Goal: Task Accomplishment & Management: Manage account settings

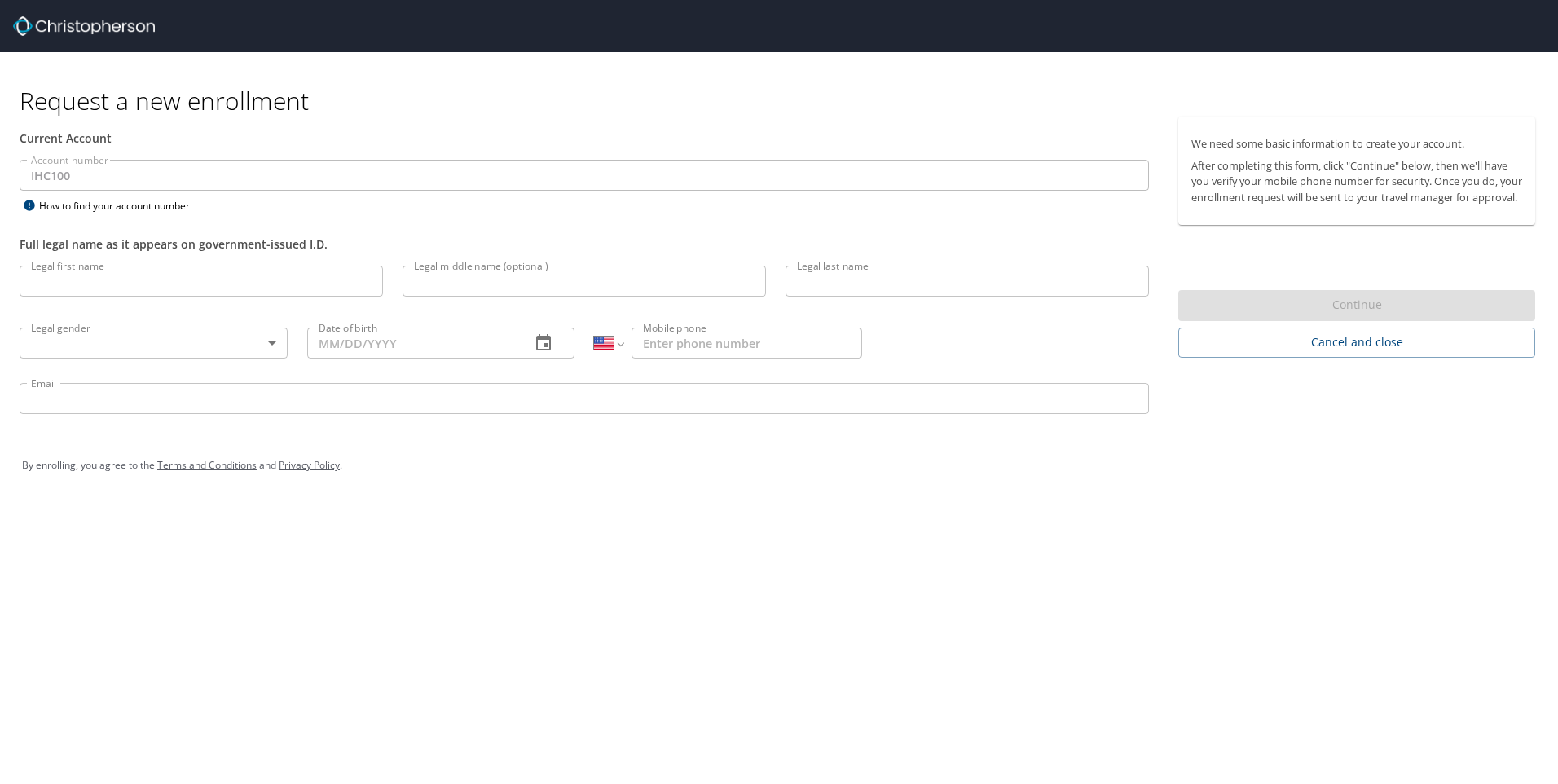
select select "US"
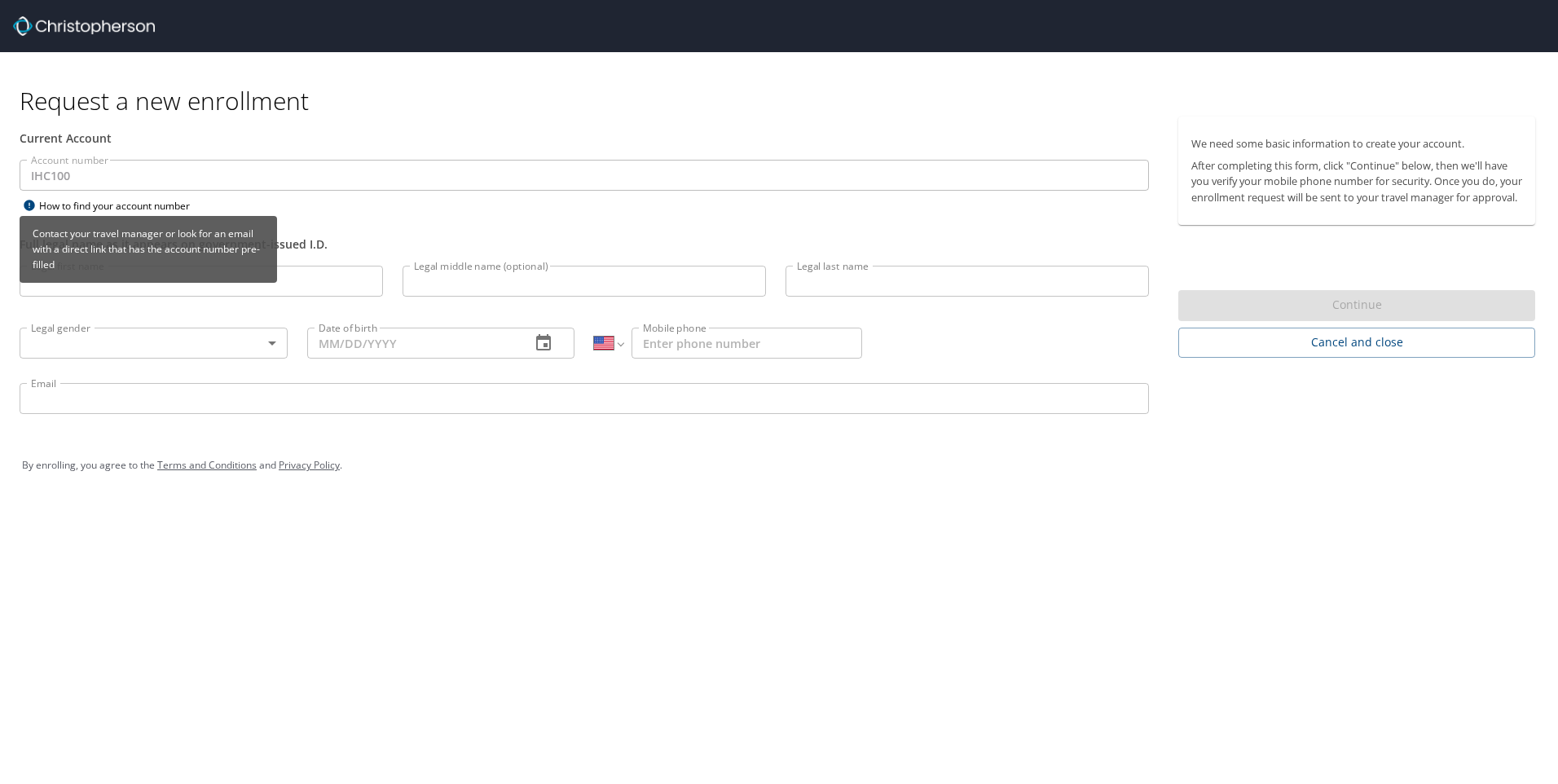
click at [99, 206] on div "How to find your account number" at bounding box center [121, 205] width 204 height 20
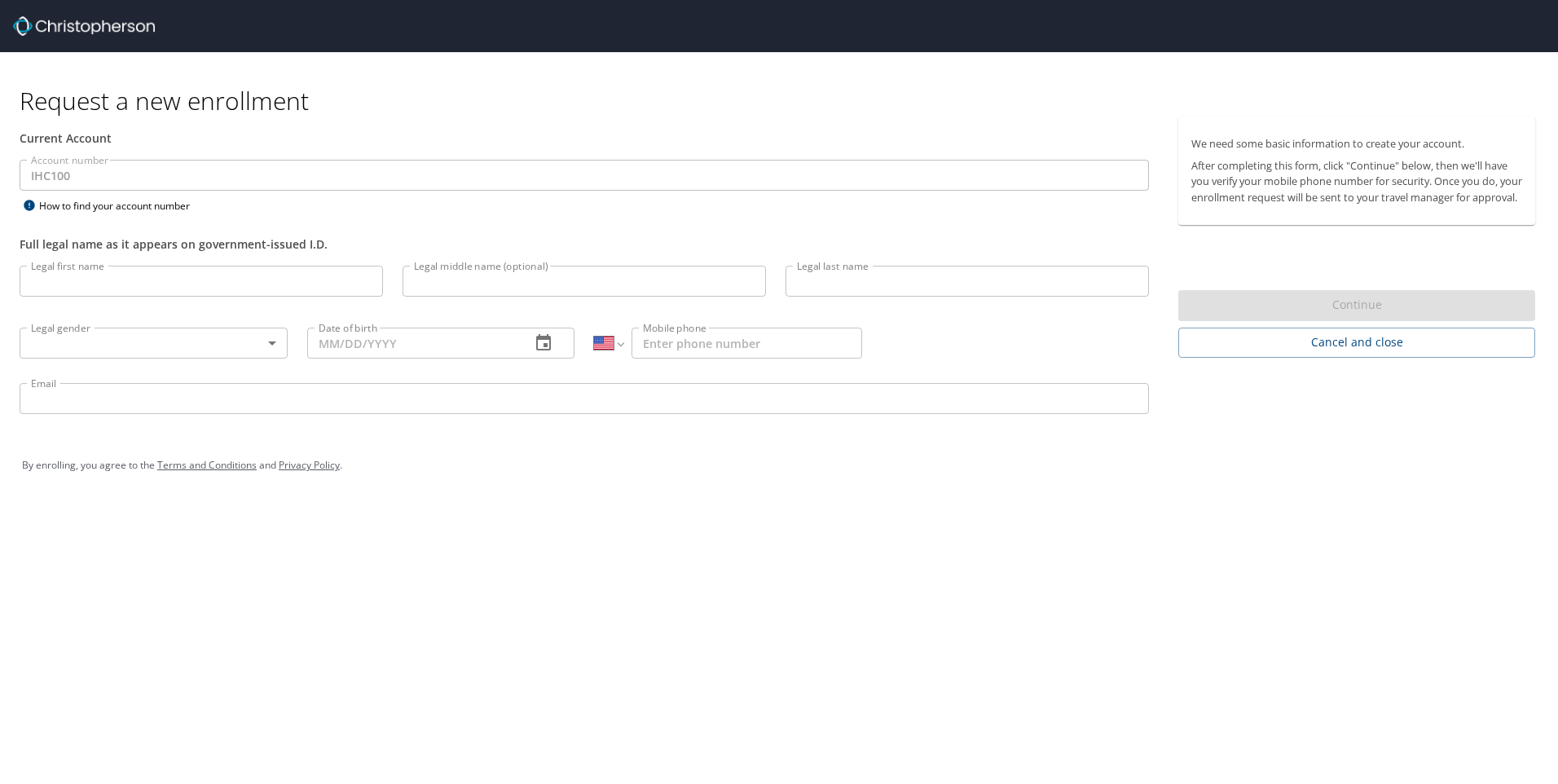
click at [143, 279] on input "Legal first name" at bounding box center [200, 281] width 363 height 31
type input "Michelle"
click at [892, 275] on input "Legal last name" at bounding box center [967, 281] width 363 height 31
type input "Barney"
click at [276, 340] on body "Request a new enrollment Current Account Account number IHC100 Account number H…" at bounding box center [779, 392] width 1558 height 784
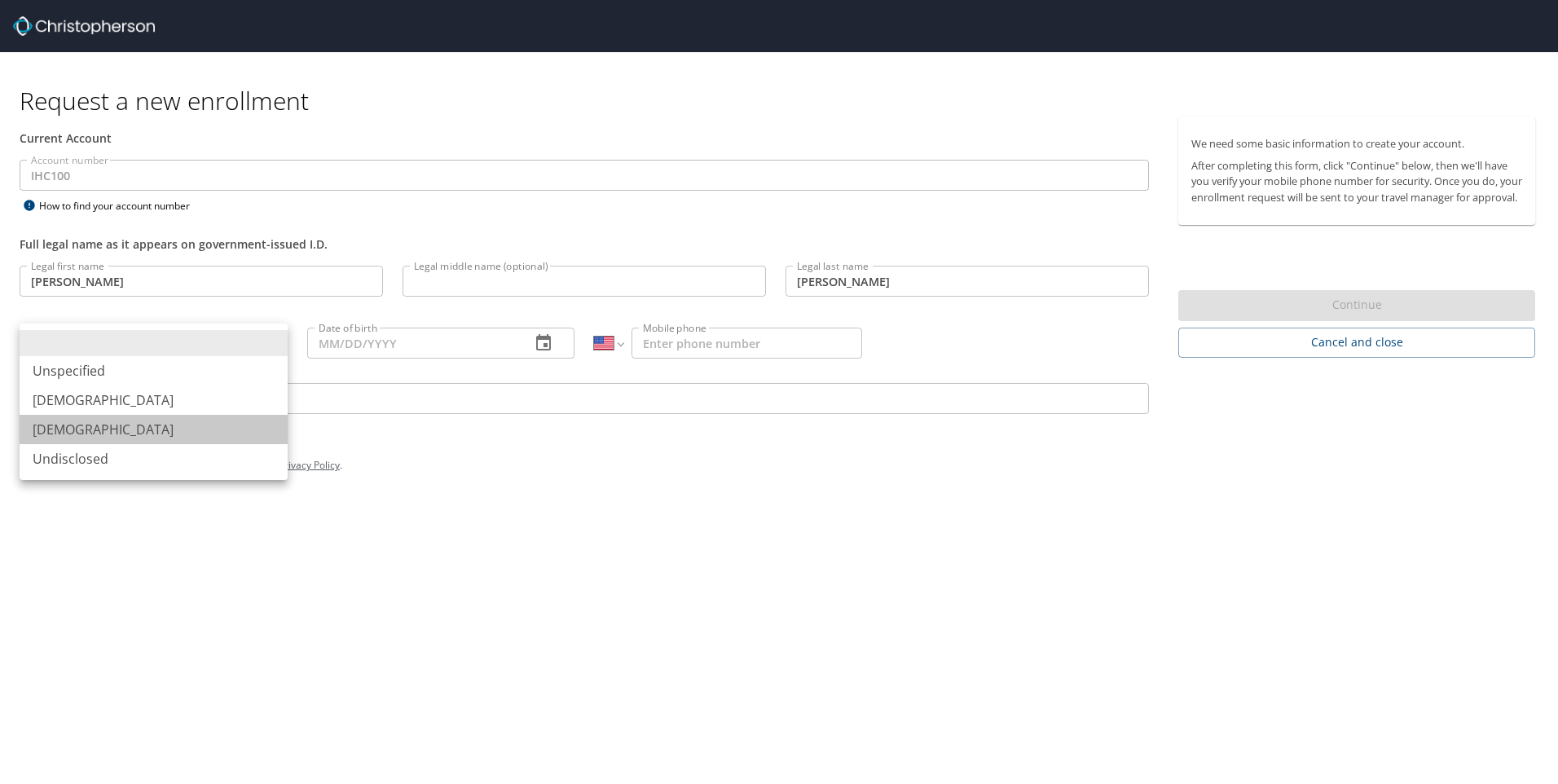
click at [148, 428] on li "Female" at bounding box center [153, 429] width 268 height 29
type input "Female"
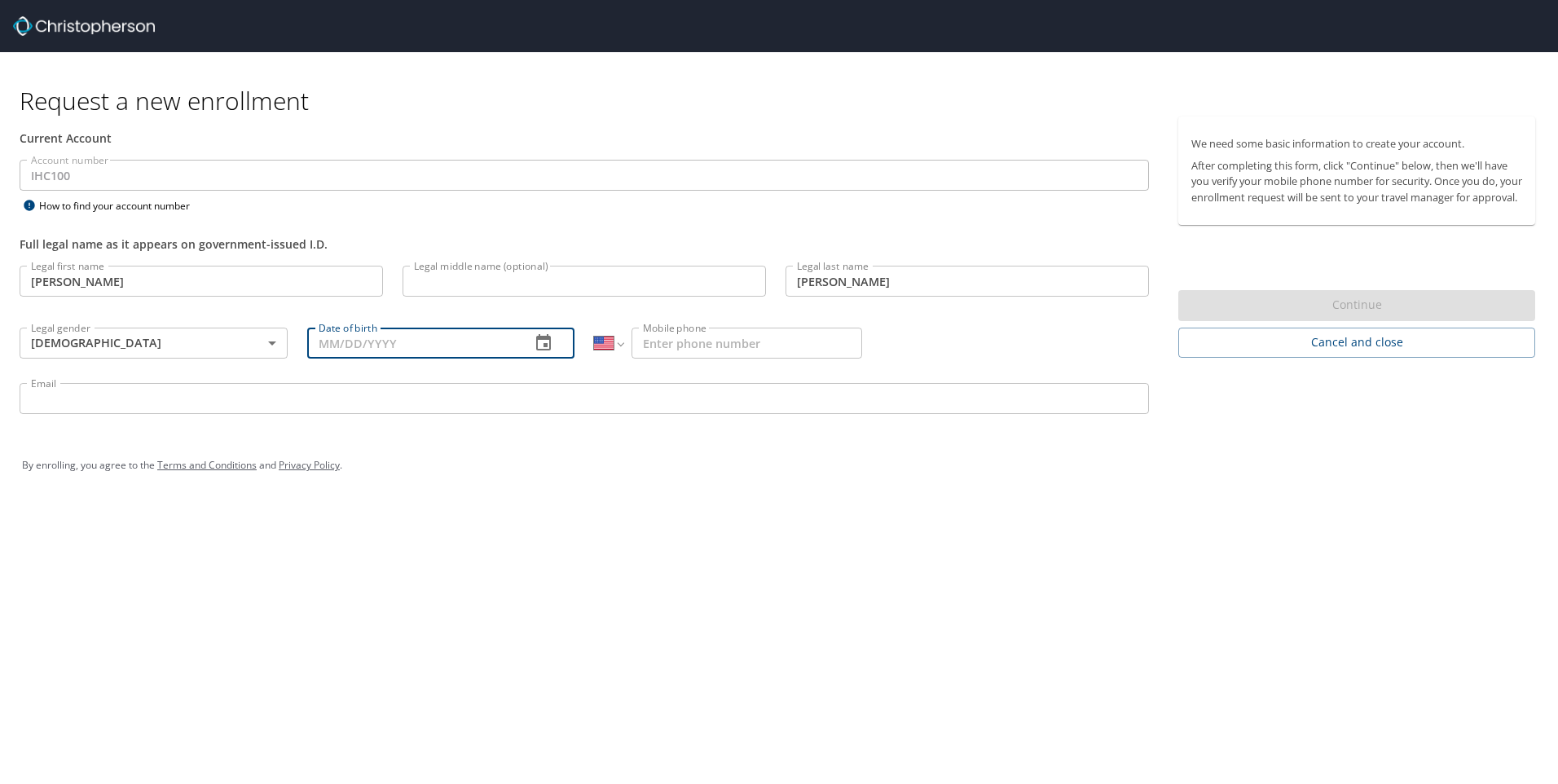
click at [326, 344] on input "Date of birth" at bounding box center [413, 343] width 211 height 31
type input "11/25/1960"
click at [644, 348] on input "Mobile phone" at bounding box center [746, 343] width 231 height 31
type input "(801) 822-4542"
click at [70, 400] on input "Email" at bounding box center [584, 398] width 1130 height 31
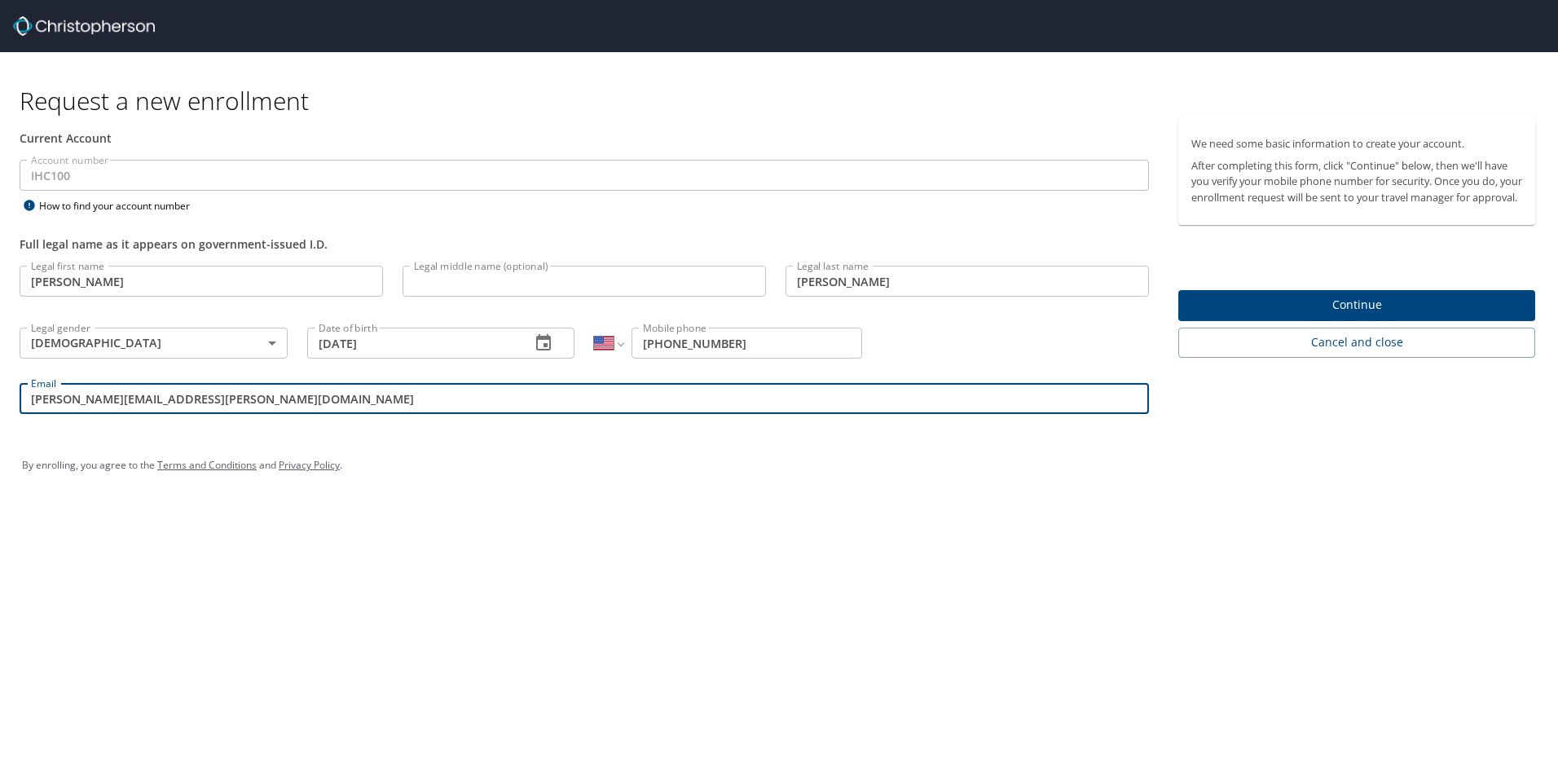
type input "michelle.barney@imail.org"
click at [1359, 315] on span "Continue" at bounding box center [1357, 305] width 331 height 20
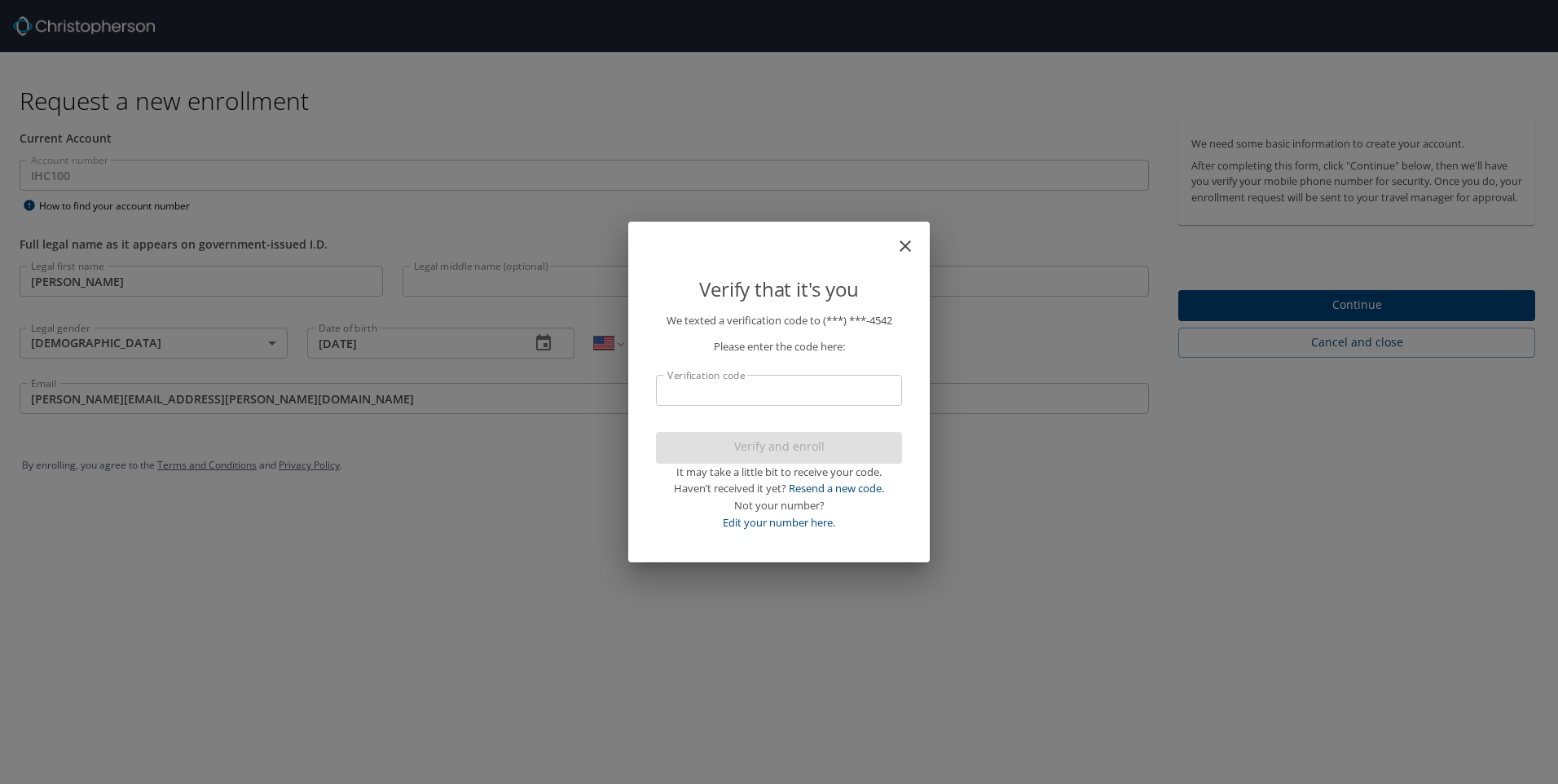
click at [689, 393] on input "Verification code" at bounding box center [779, 390] width 247 height 31
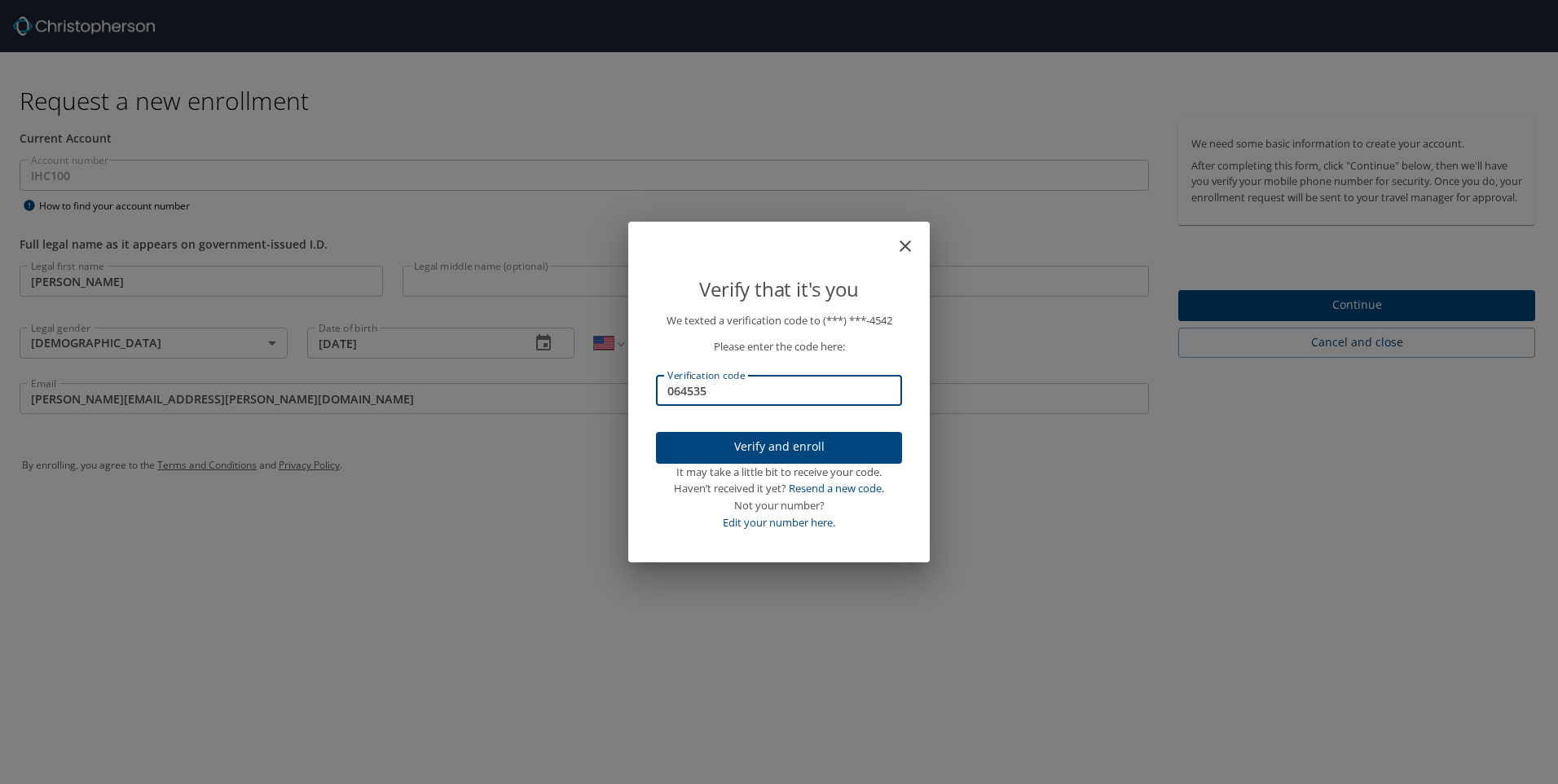
type input "064535"
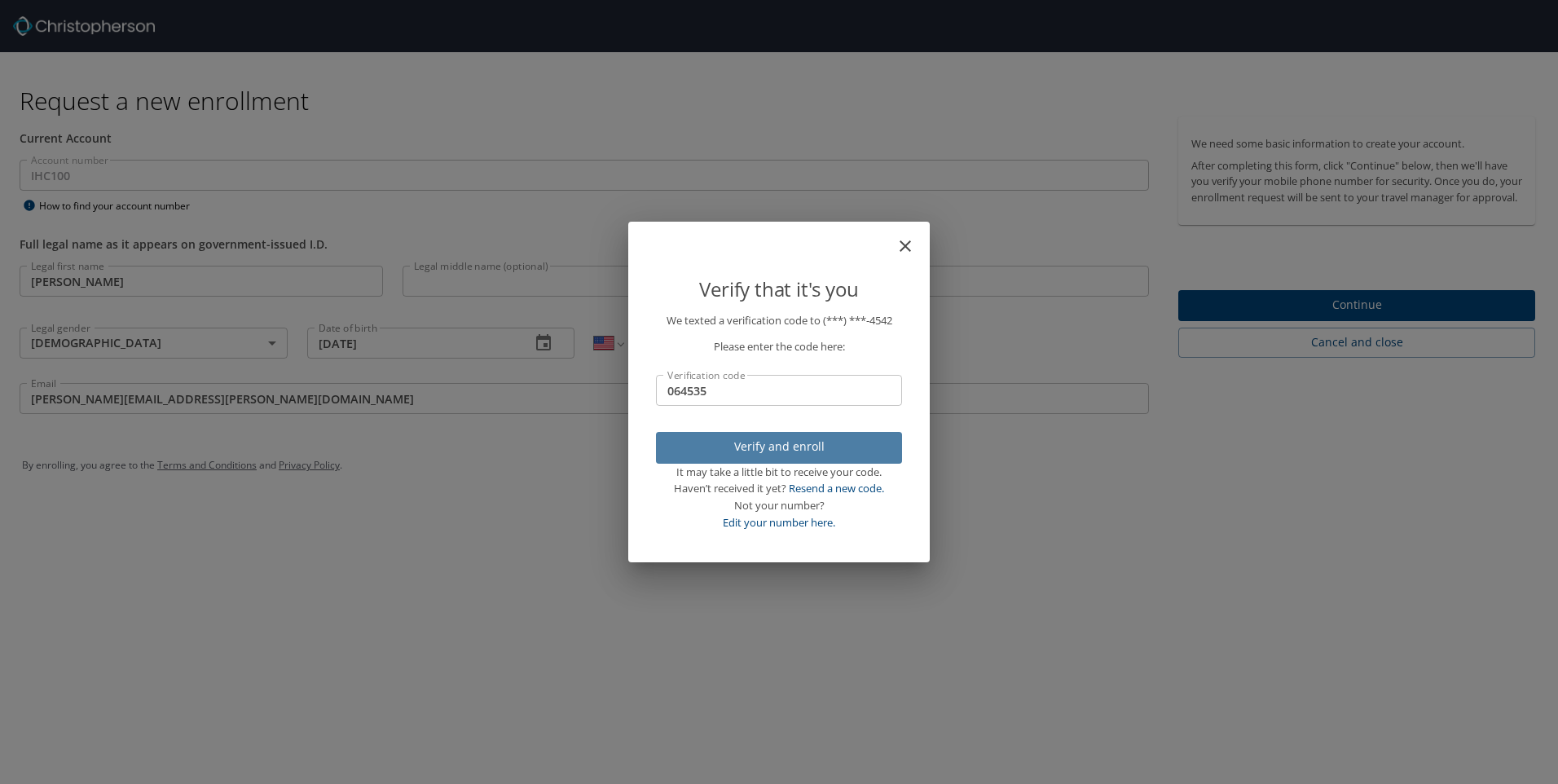
click at [785, 452] on span "Verify and enroll" at bounding box center [779, 447] width 220 height 20
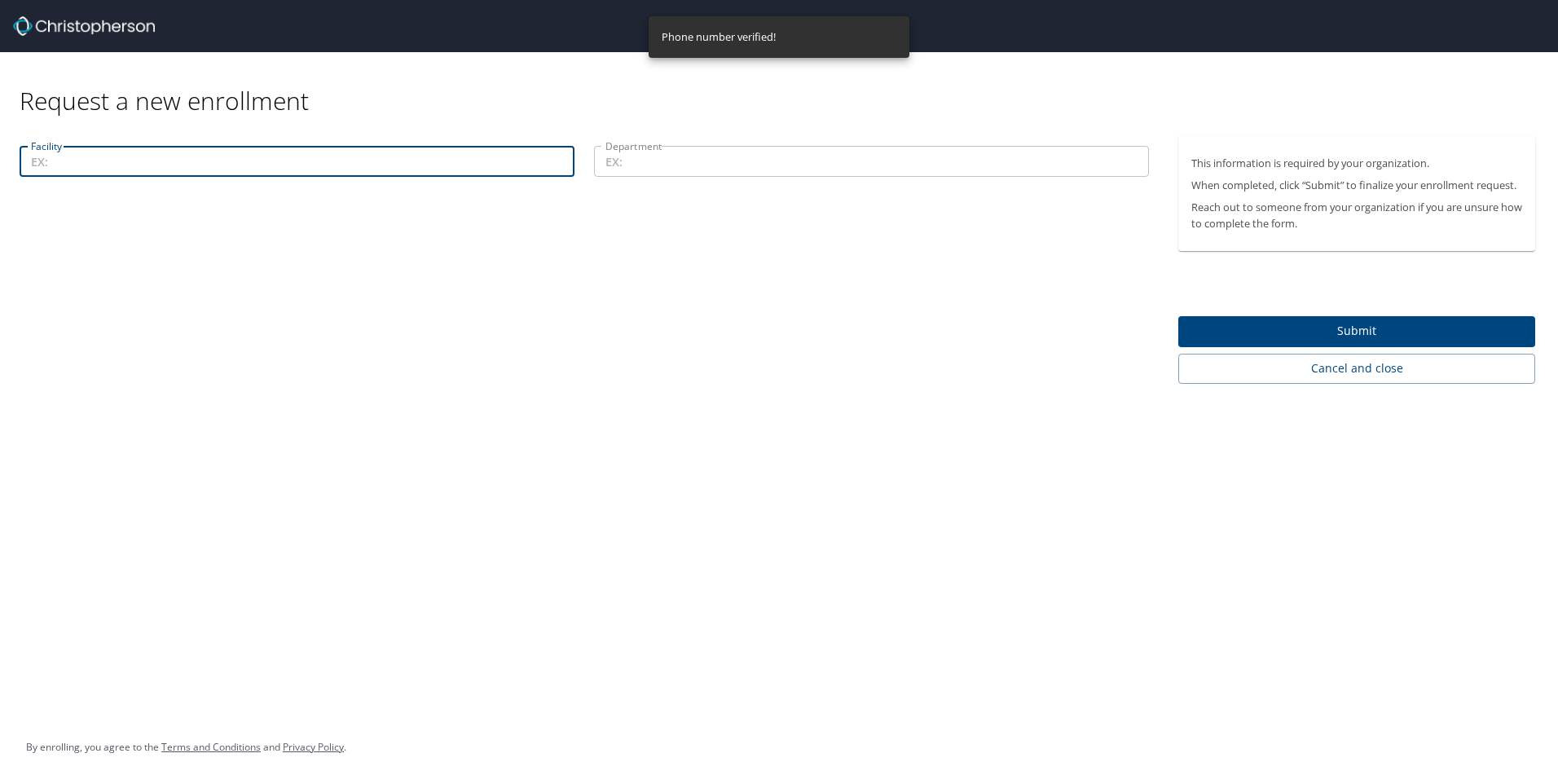
click at [73, 159] on input "Facility" at bounding box center [297, 161] width 555 height 31
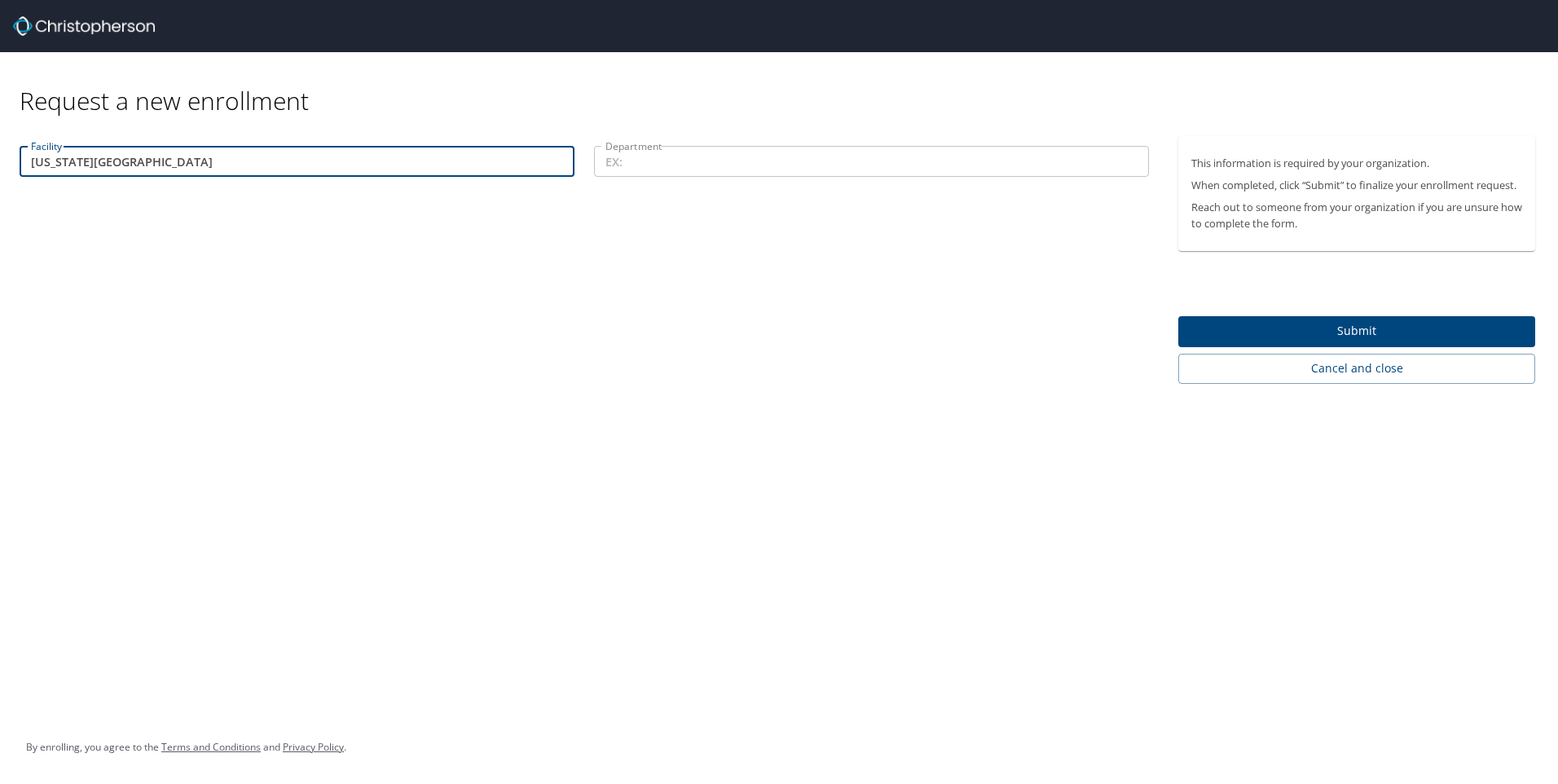
type input "Utah Valley"
click at [631, 172] on input "Department" at bounding box center [872, 161] width 555 height 31
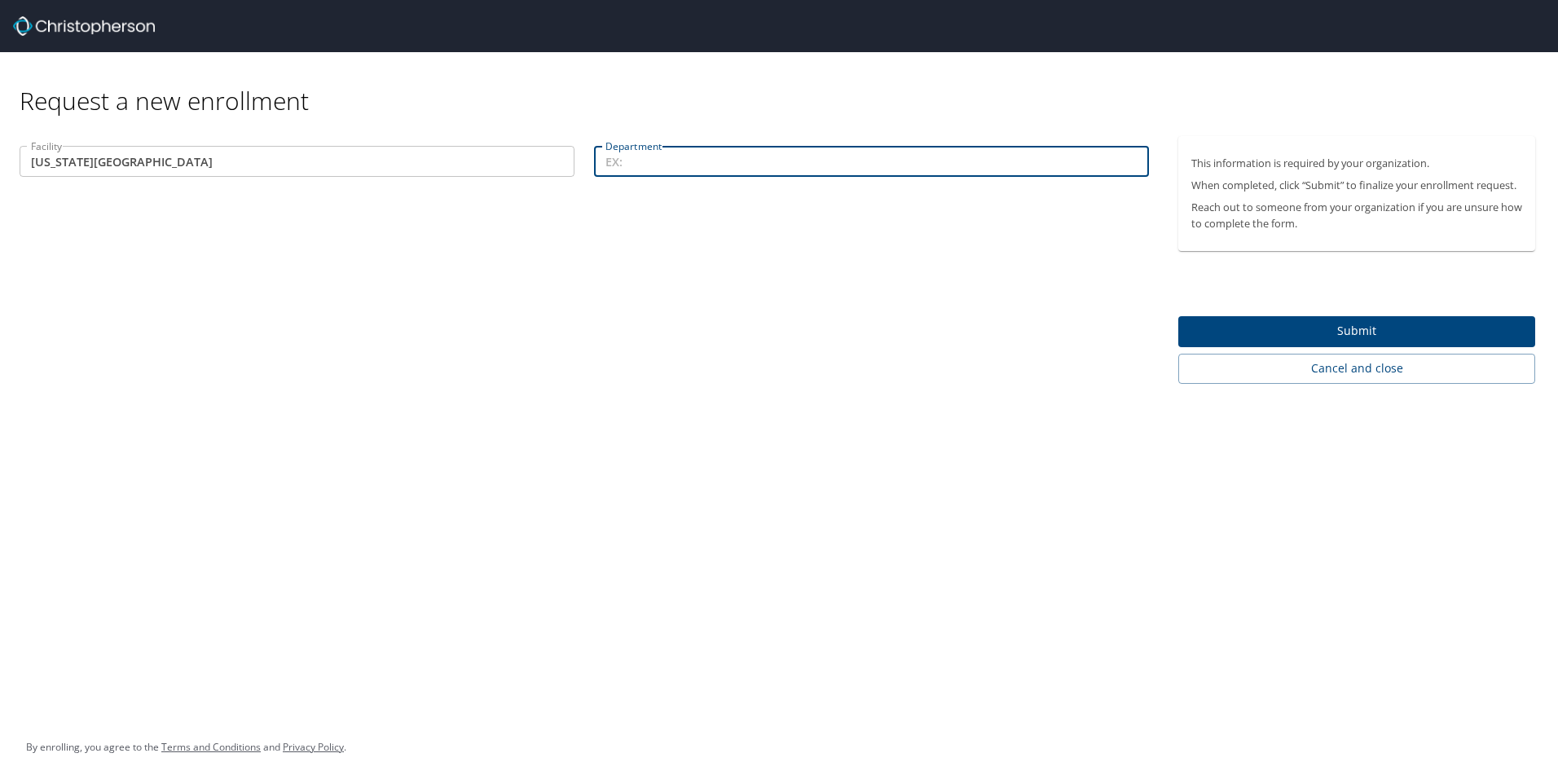
click at [634, 164] on input "Department" at bounding box center [872, 161] width 555 height 31
click at [692, 163] on input "Clinical Data management" at bounding box center [872, 161] width 555 height 31
click at [789, 169] on input "Clinical Data Management" at bounding box center [872, 161] width 555 height 31
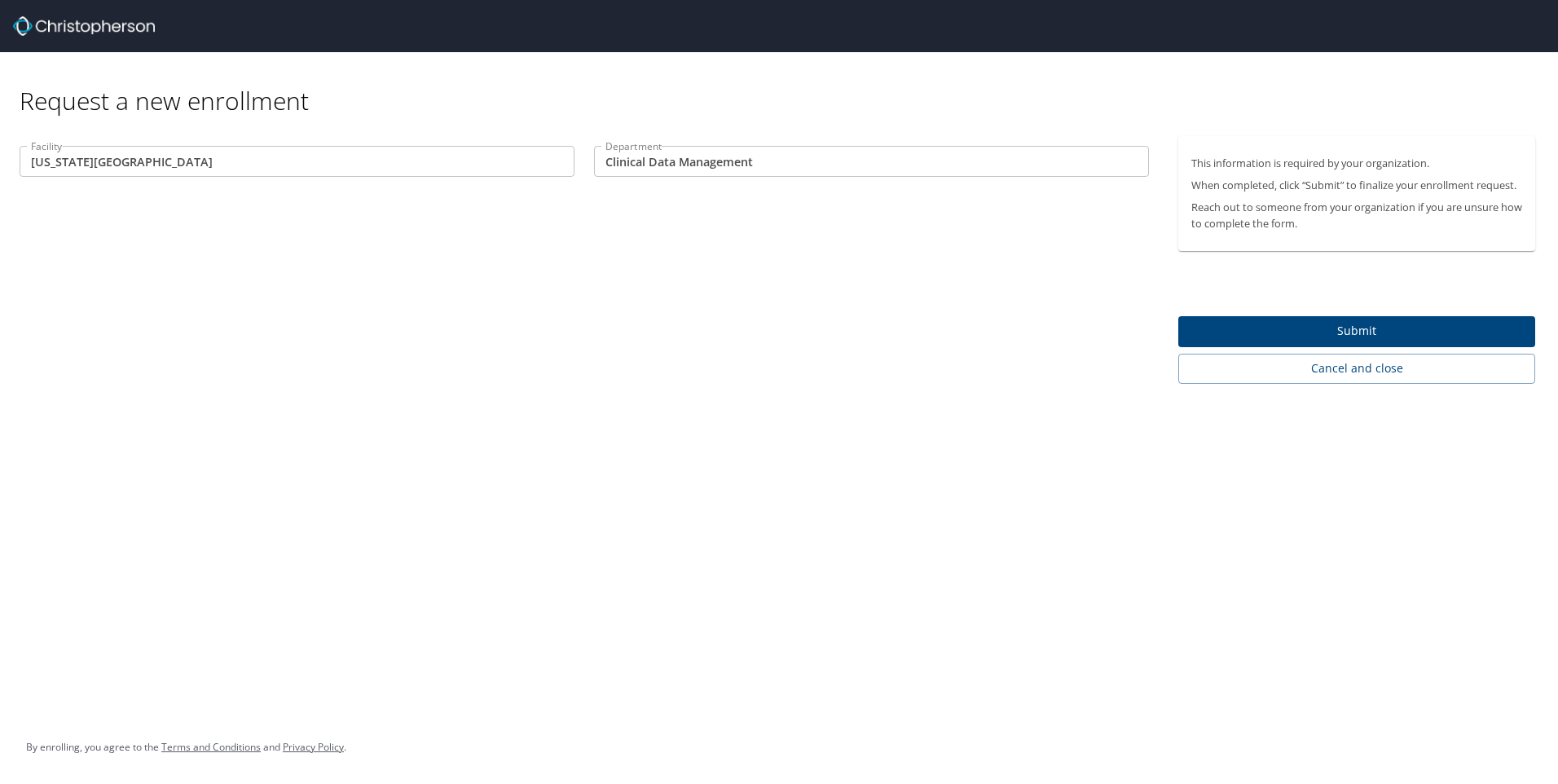
click at [774, 158] on input "Clinical Data Management" at bounding box center [872, 161] width 555 height 31
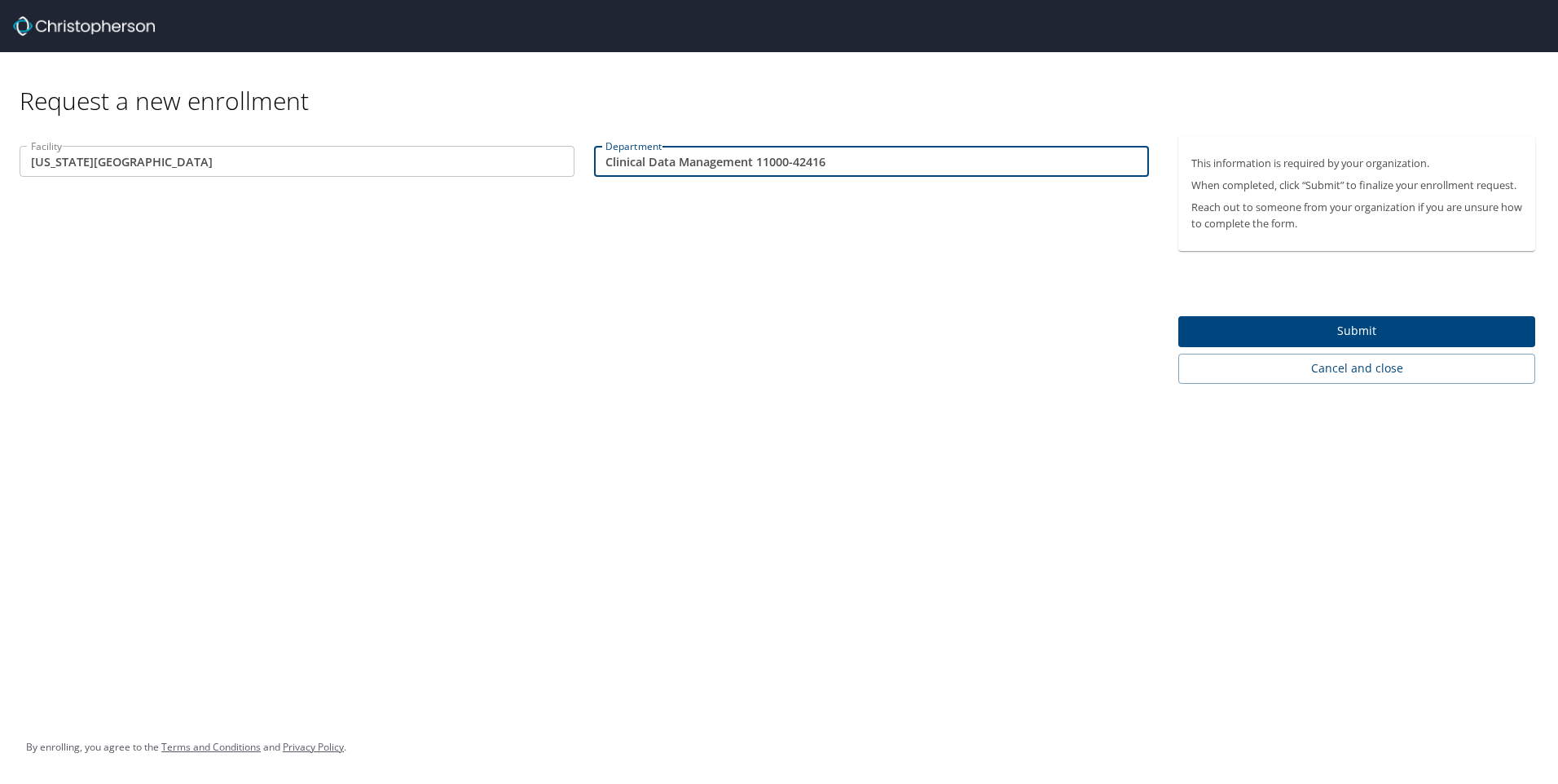
type input "Clinical Data Management 11000-42416"
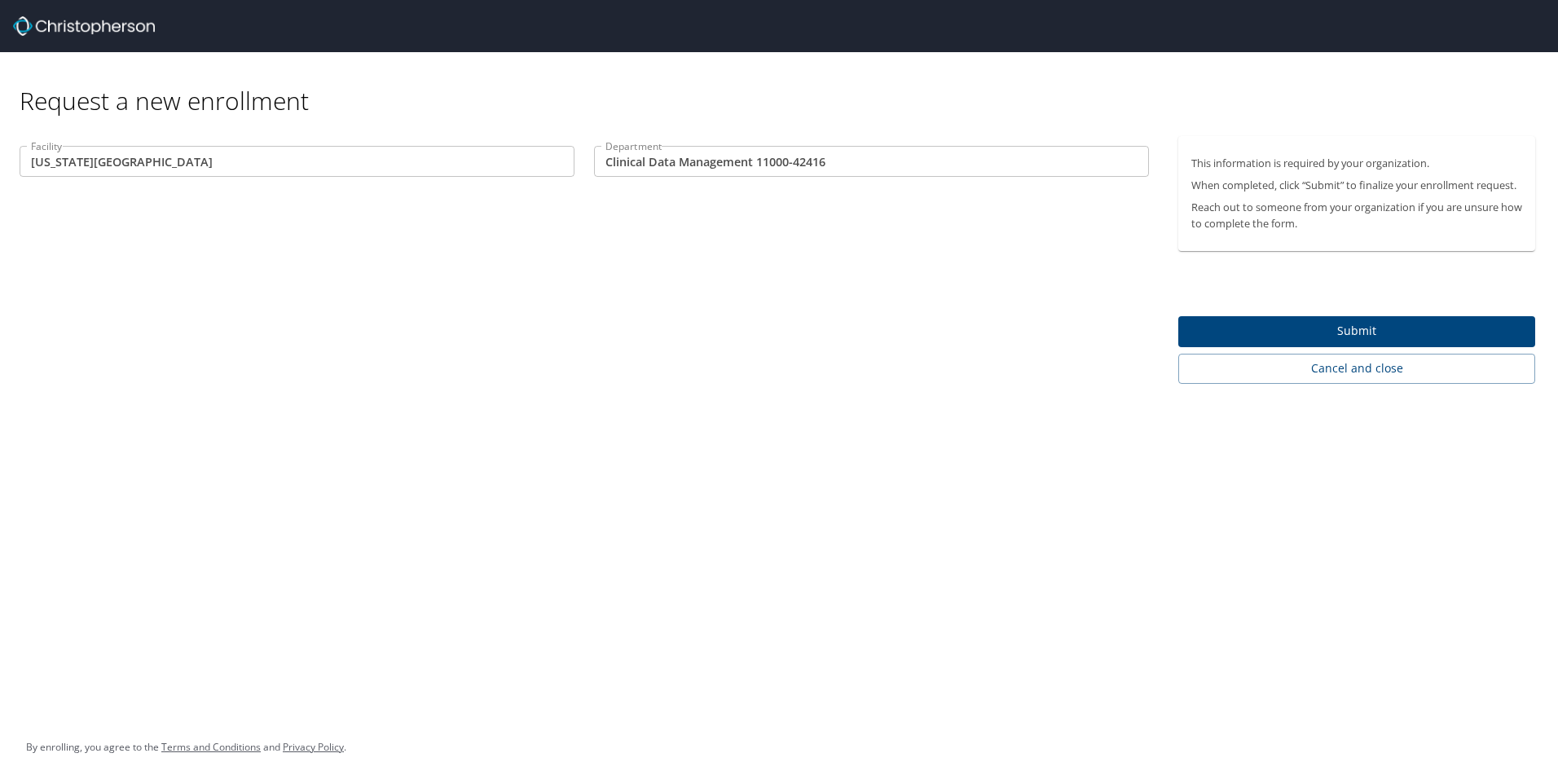
click at [932, 341] on div "Facility Utah Valley Facility Department Clinical Data Management 11000-42416 D…" at bounding box center [584, 259] width 1169 height 247
click at [1394, 332] on span "Submit" at bounding box center [1357, 331] width 331 height 20
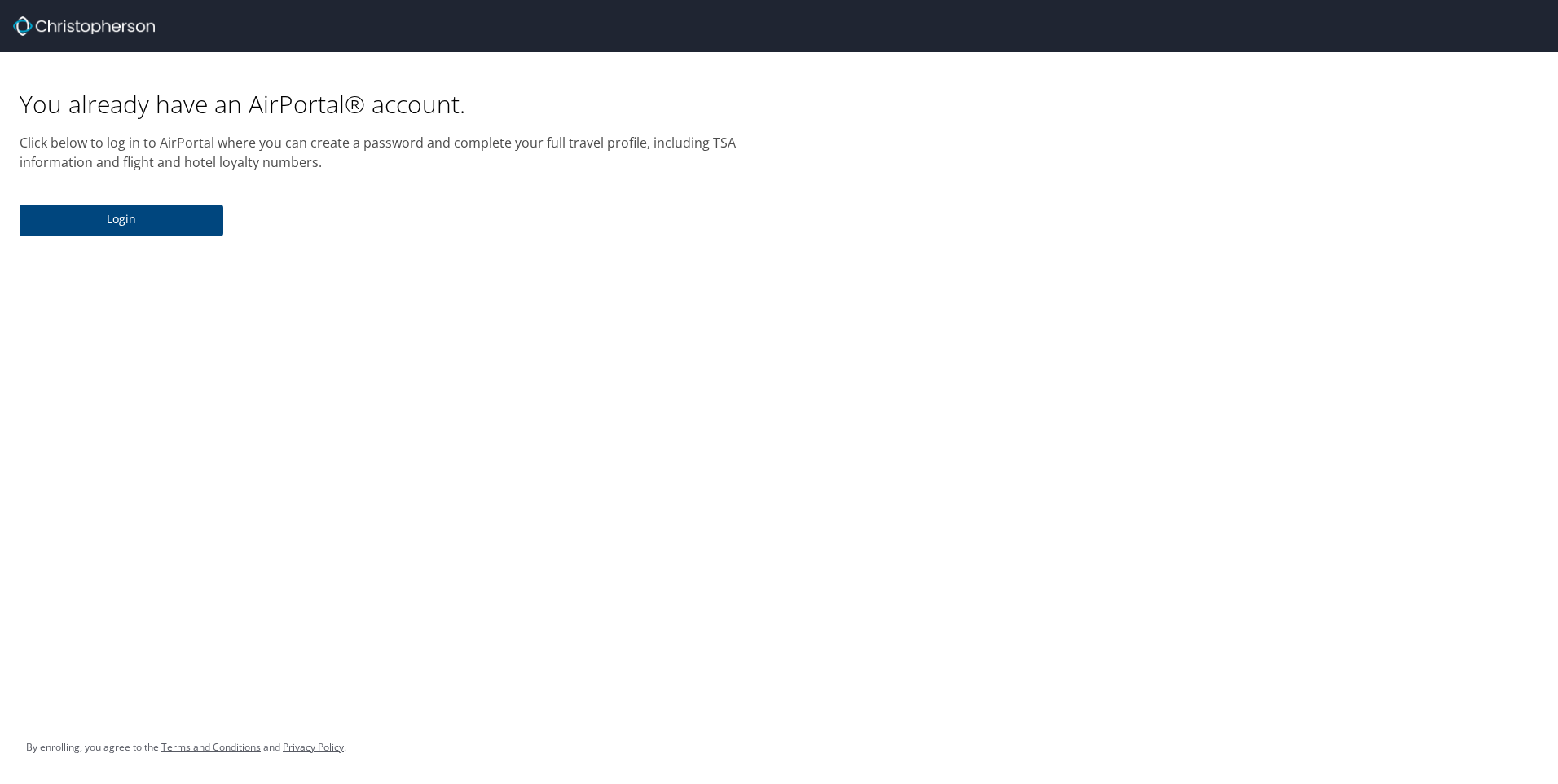
click at [159, 226] on span "Login" at bounding box center [122, 220] width 178 height 20
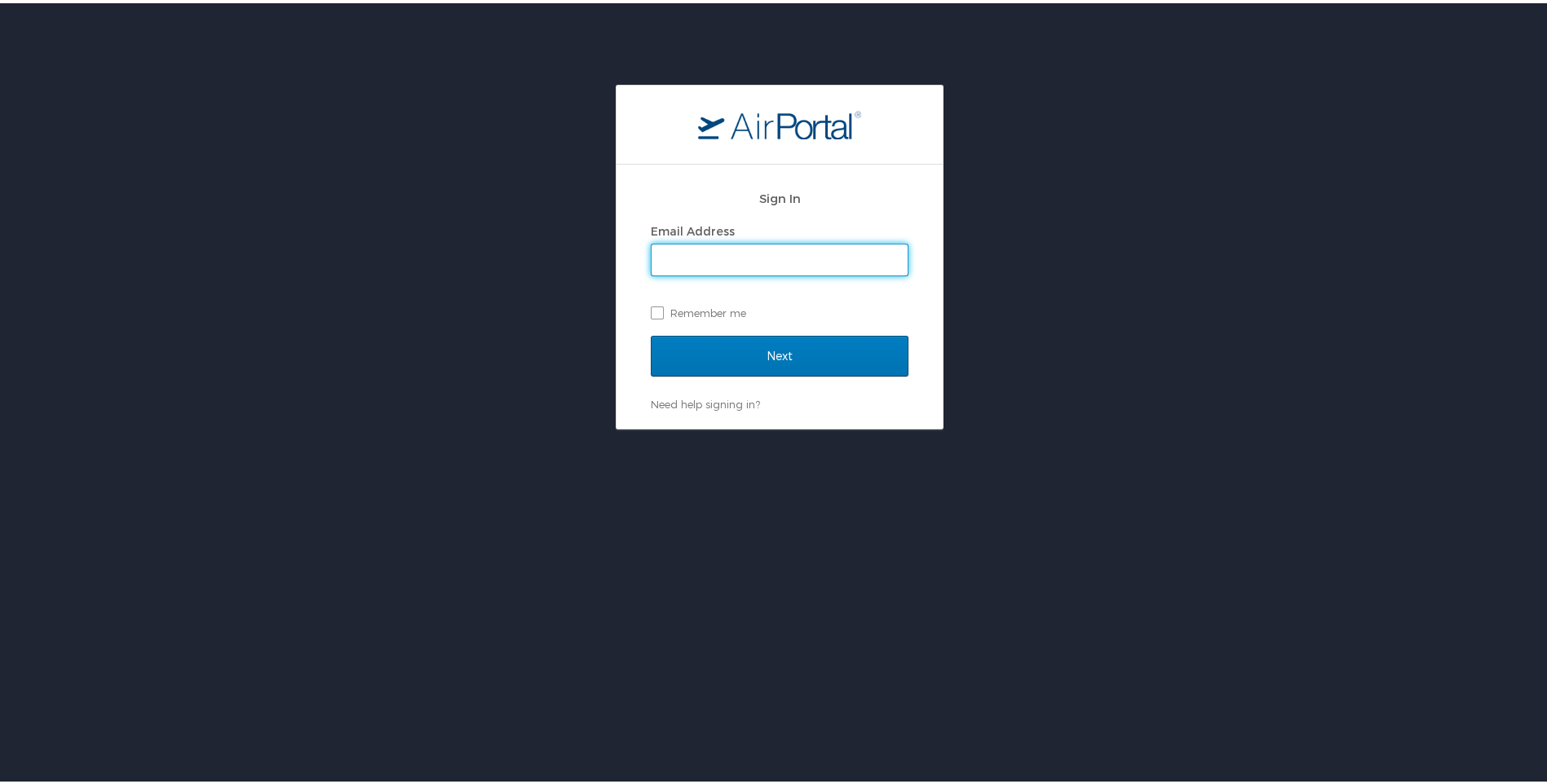
click at [711, 255] on input "Email Address" at bounding box center [779, 257] width 256 height 31
type input "michelle.barney@imail.org"
click at [653, 312] on label "Remember me" at bounding box center [779, 309] width 258 height 24
click at [653, 312] on input "Remember me" at bounding box center [656, 309] width 11 height 11
checkbox input "true"
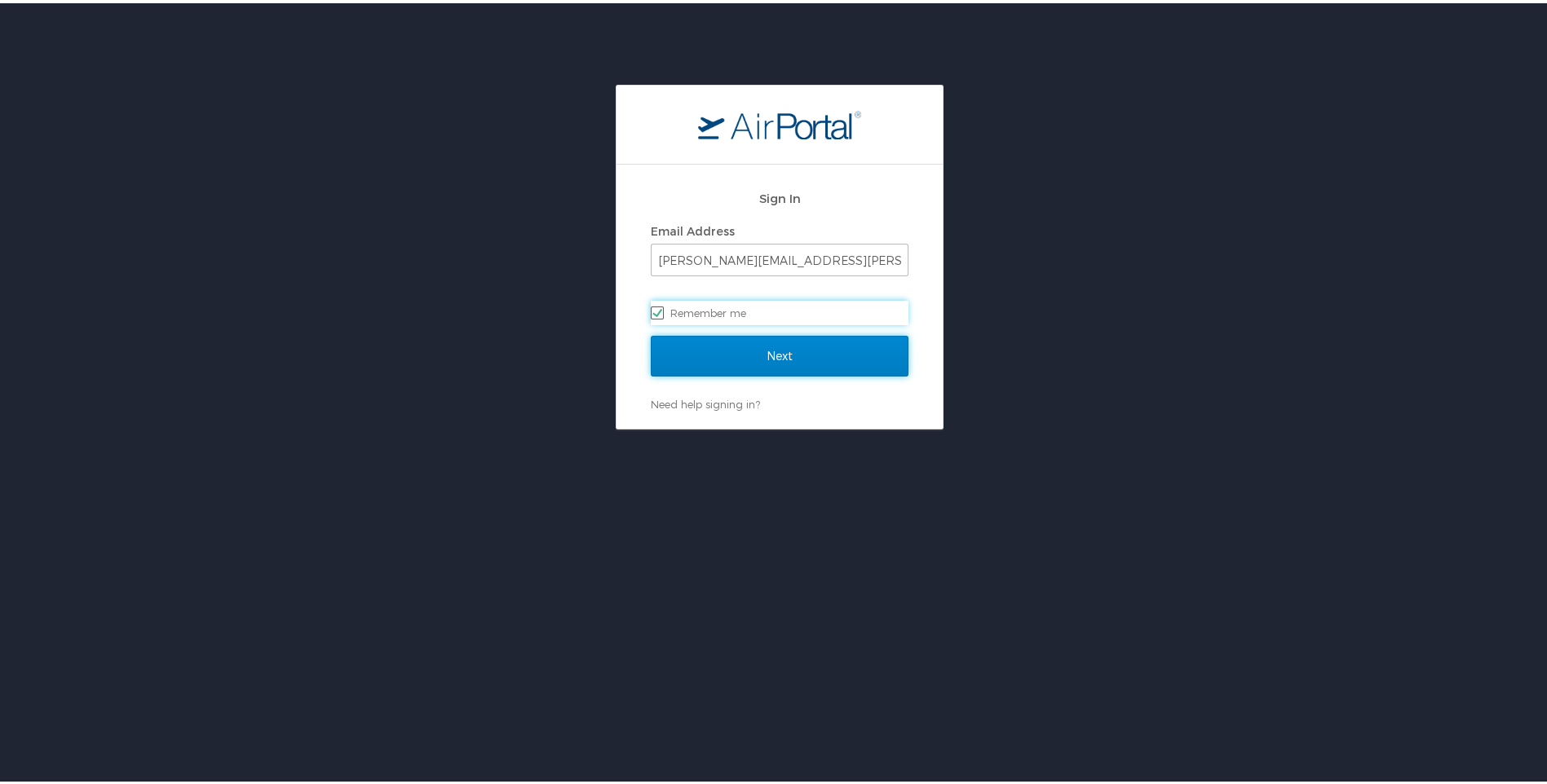
click at [771, 359] on input "Next" at bounding box center [779, 353] width 258 height 41
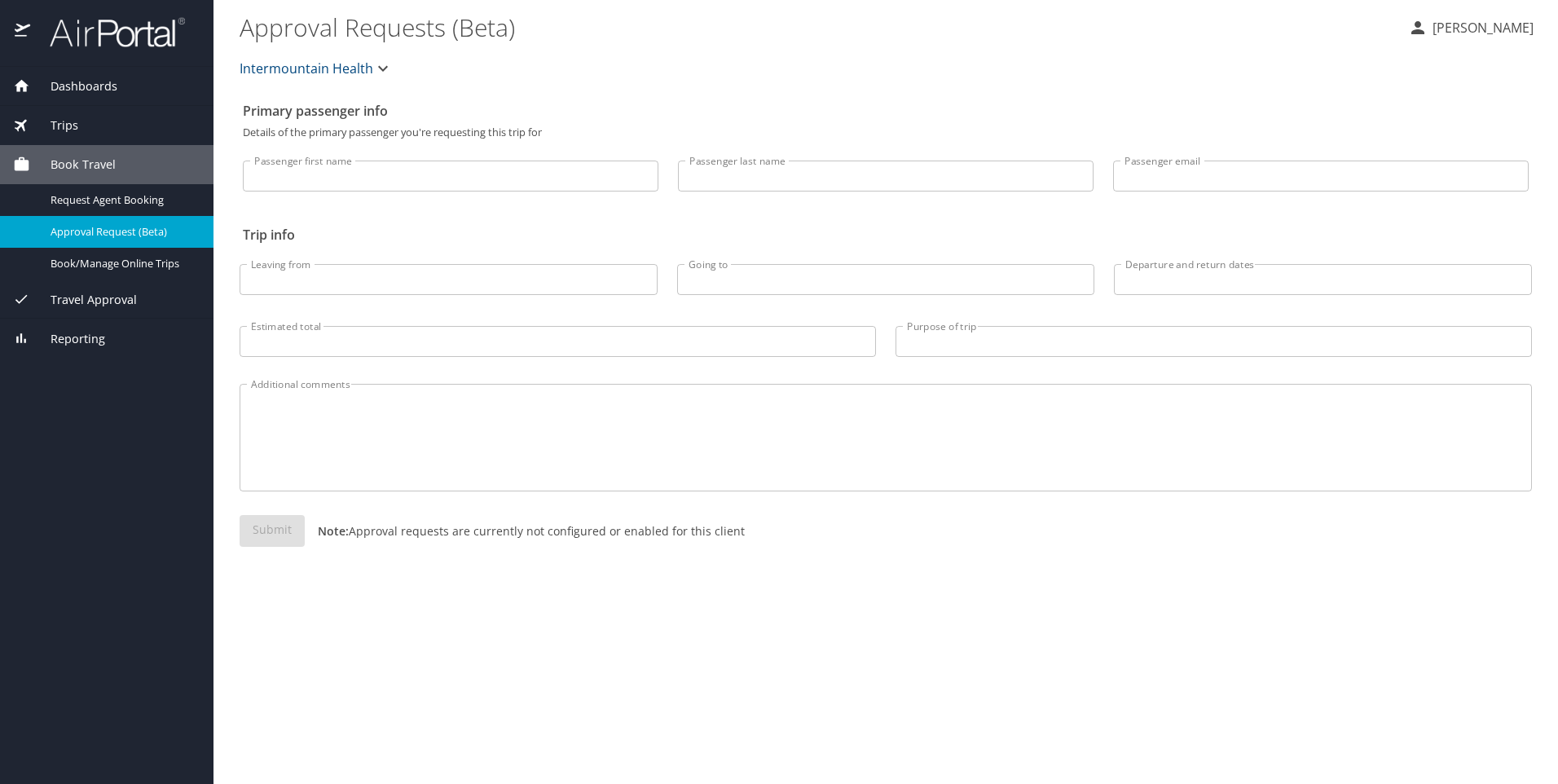
click at [97, 87] on span "Dashboards" at bounding box center [74, 86] width 87 height 18
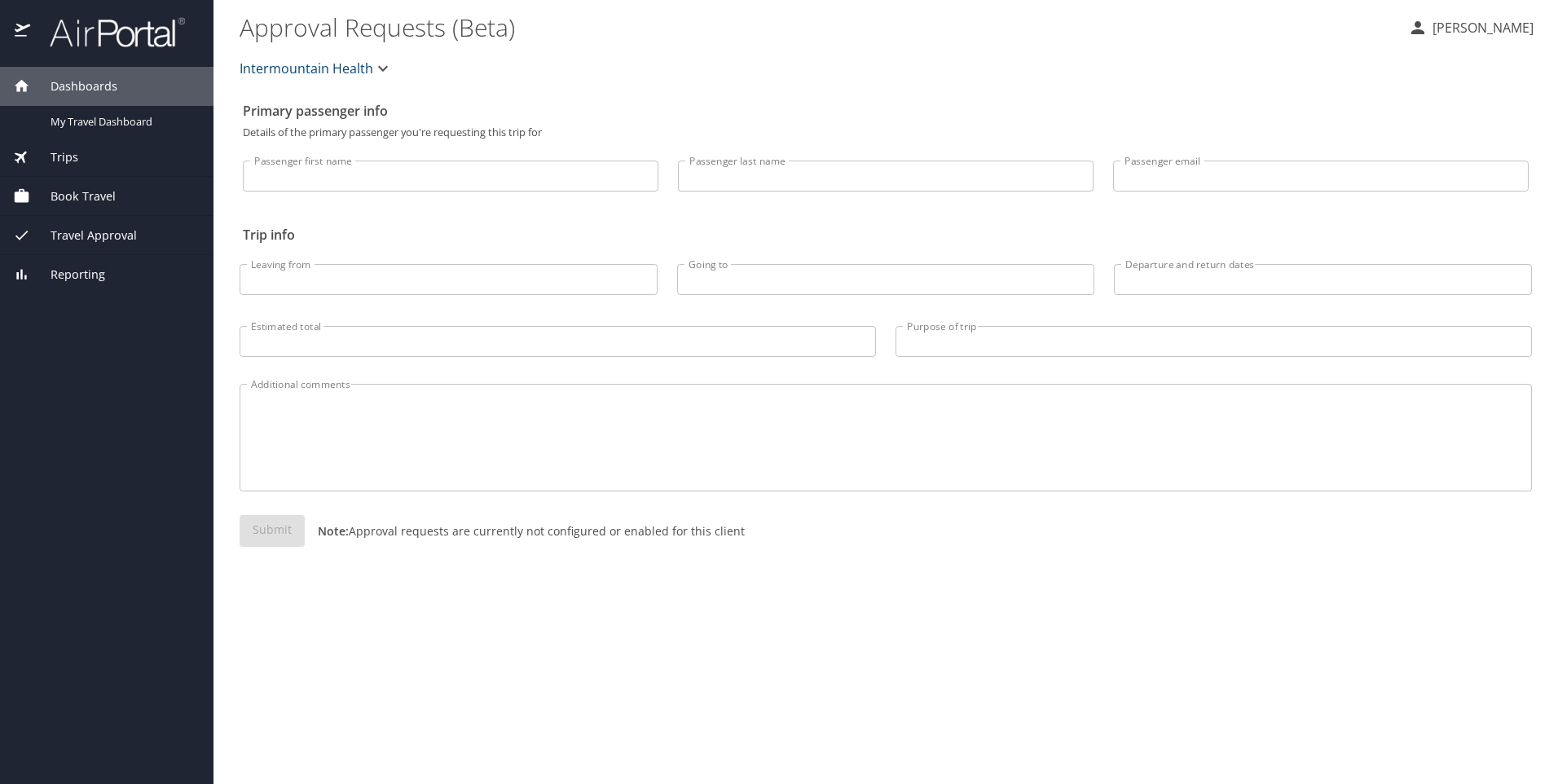
click at [380, 72] on icon "button" at bounding box center [382, 68] width 19 height 19
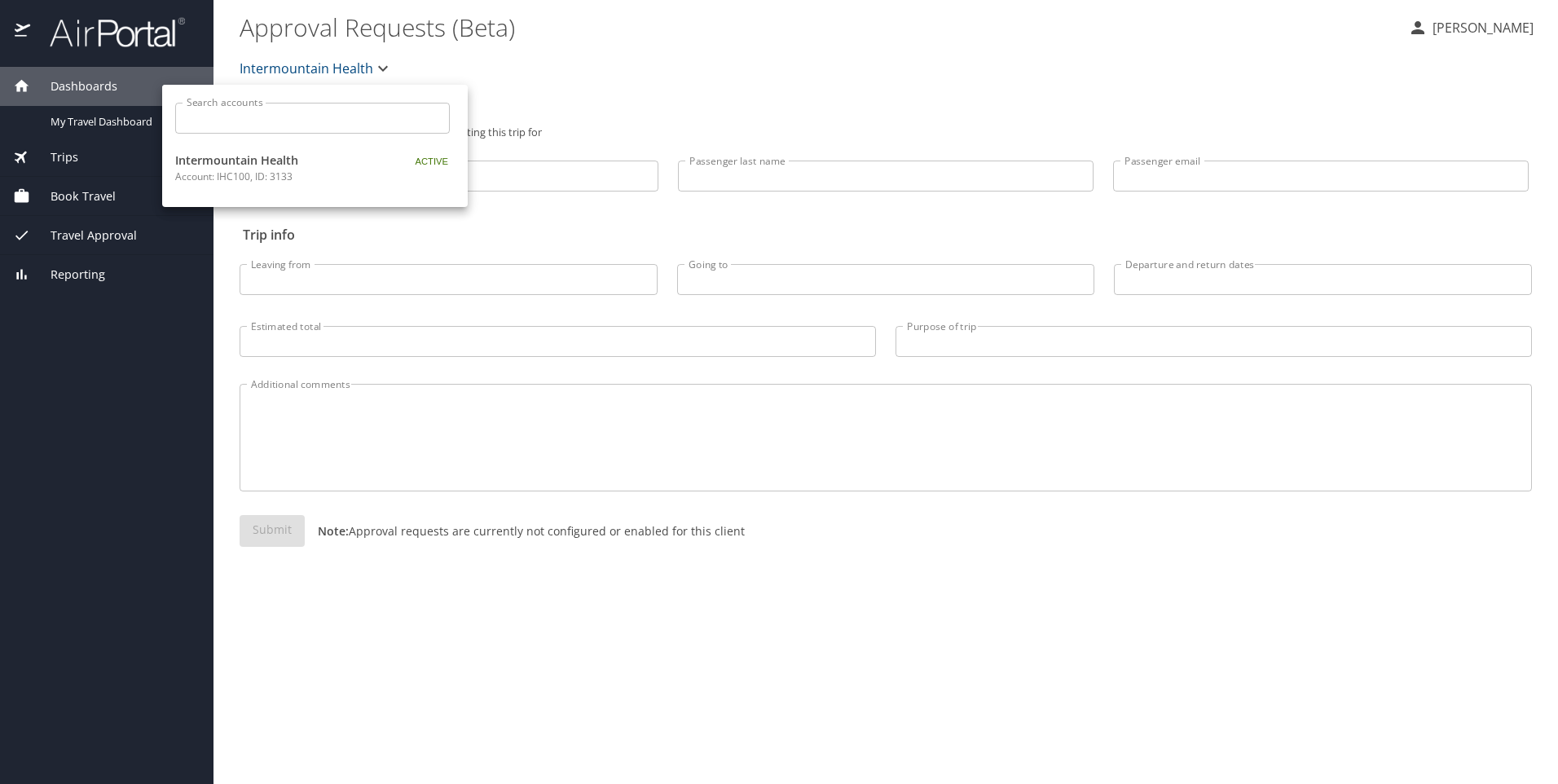
click at [380, 72] on div at bounding box center [779, 392] width 1558 height 784
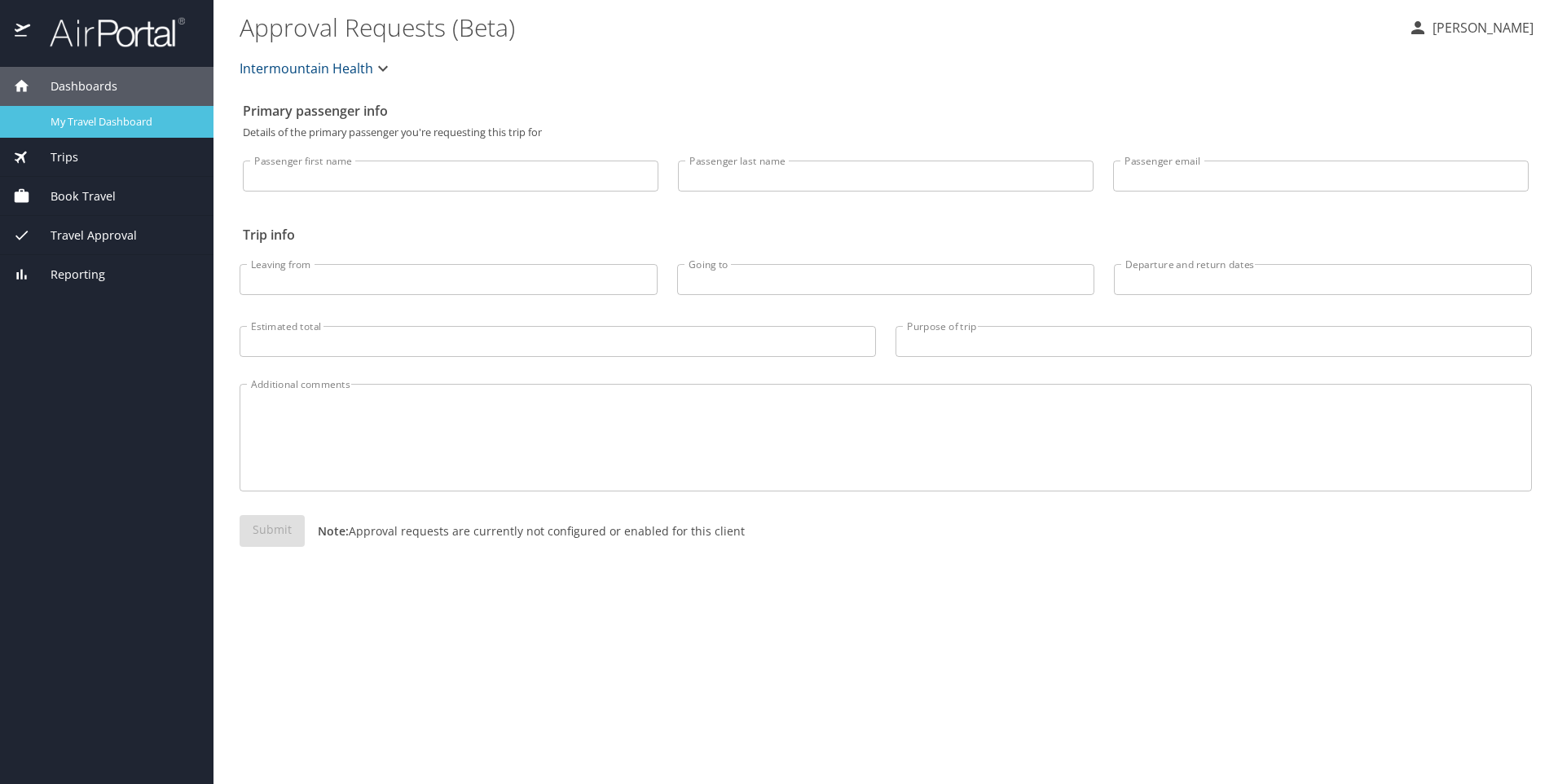
click at [127, 129] on span "My Travel Dashboard" at bounding box center [122, 122] width 143 height 15
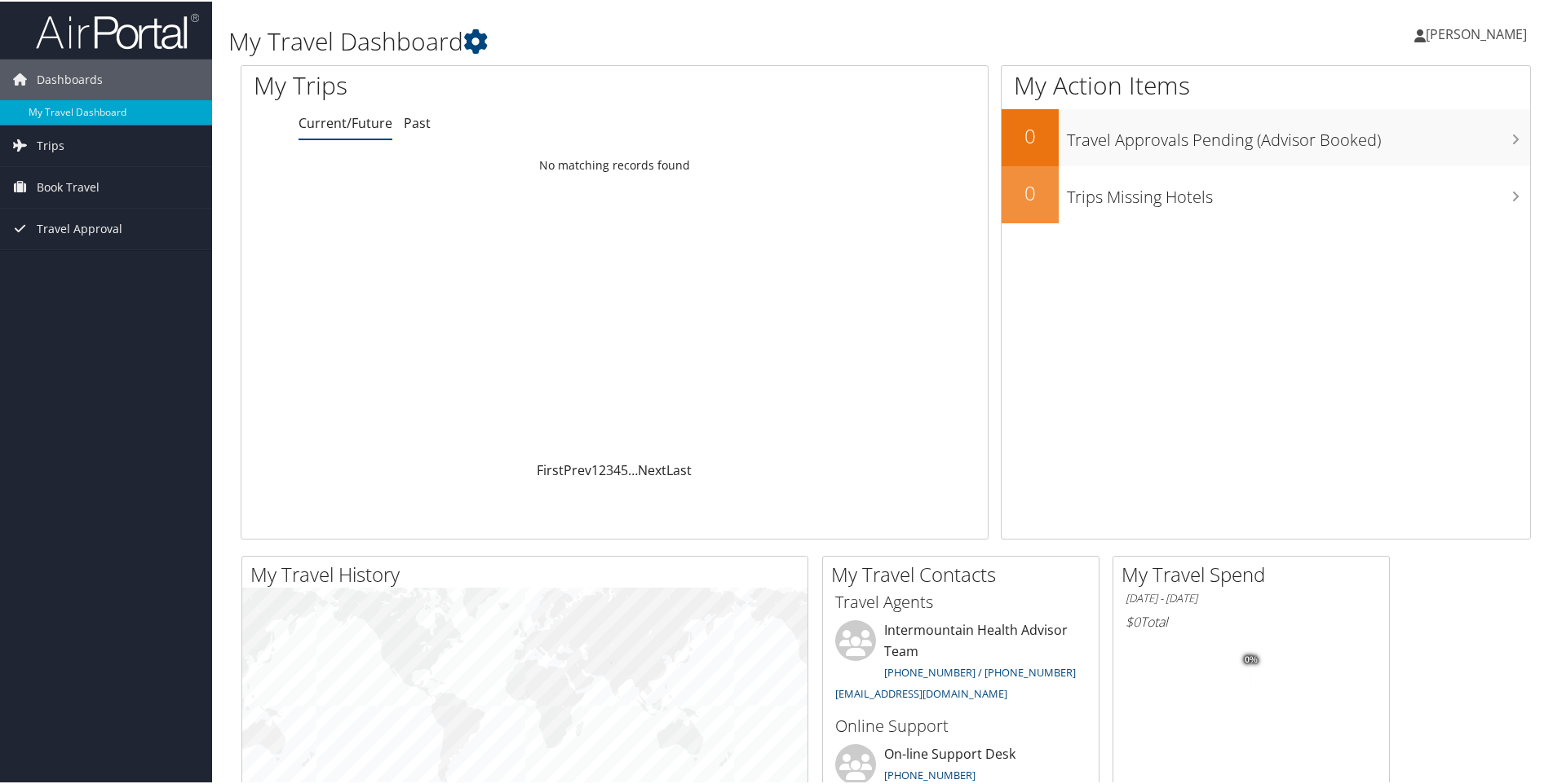
click at [1419, 39] on icon at bounding box center [1420, 34] width 12 height 13
click at [1389, 87] on link "My Settings" at bounding box center [1433, 89] width 182 height 28
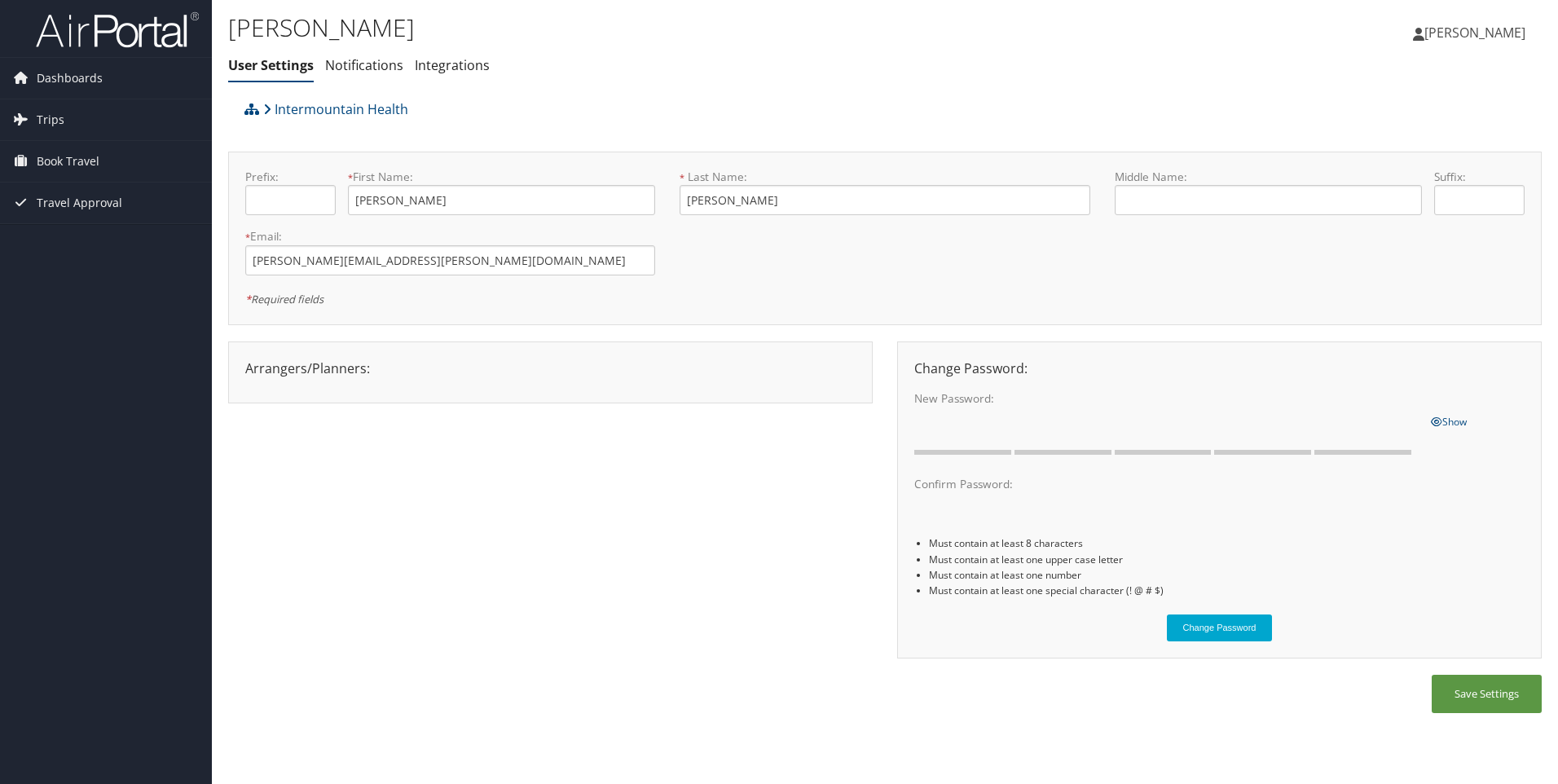
drag, startPoint x: 1114, startPoint y: 404, endPoint x: 581, endPoint y: 620, distance: 575.1
click at [1446, 419] on span "Show" at bounding box center [1449, 422] width 36 height 14
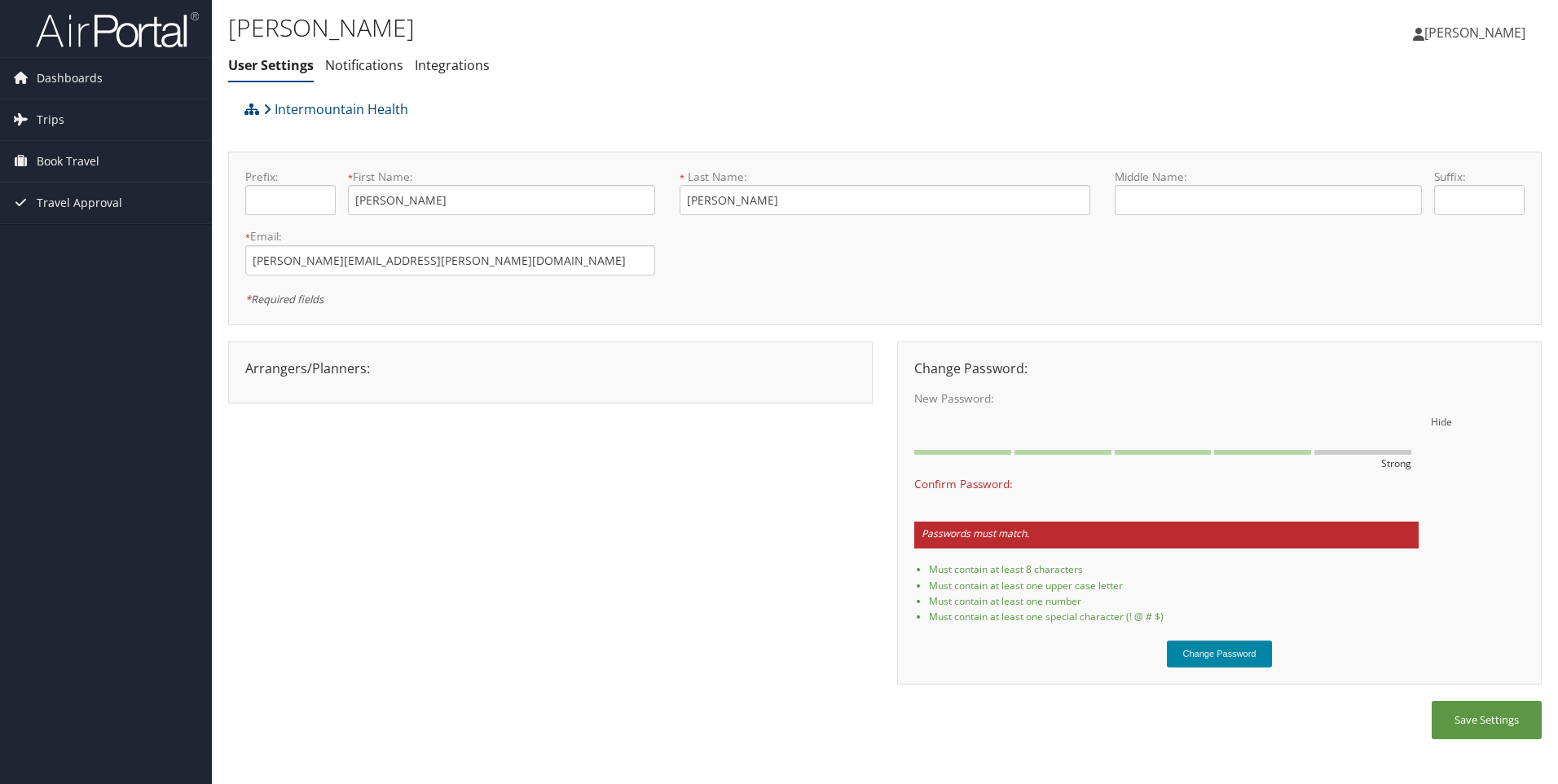
click at [1272, 663] on button "Change Password" at bounding box center [1220, 654] width 106 height 27
click at [1255, 654] on button "Change Password" at bounding box center [1220, 654] width 106 height 27
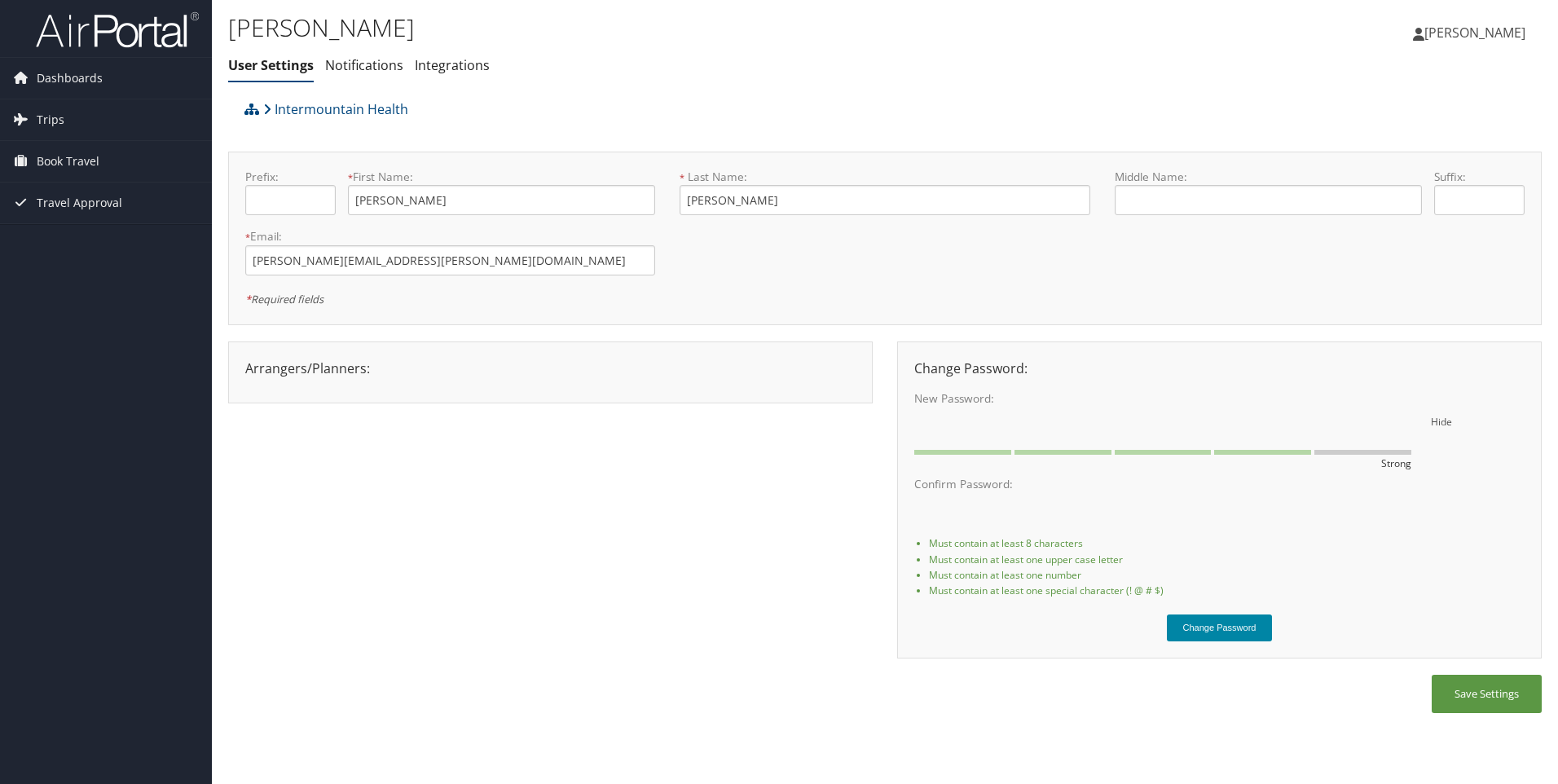
click at [1215, 631] on button "Change Password" at bounding box center [1220, 628] width 106 height 27
click at [1492, 697] on button "Save Settings" at bounding box center [1487, 694] width 110 height 39
click at [393, 64] on link "Notifications" at bounding box center [364, 65] width 78 height 18
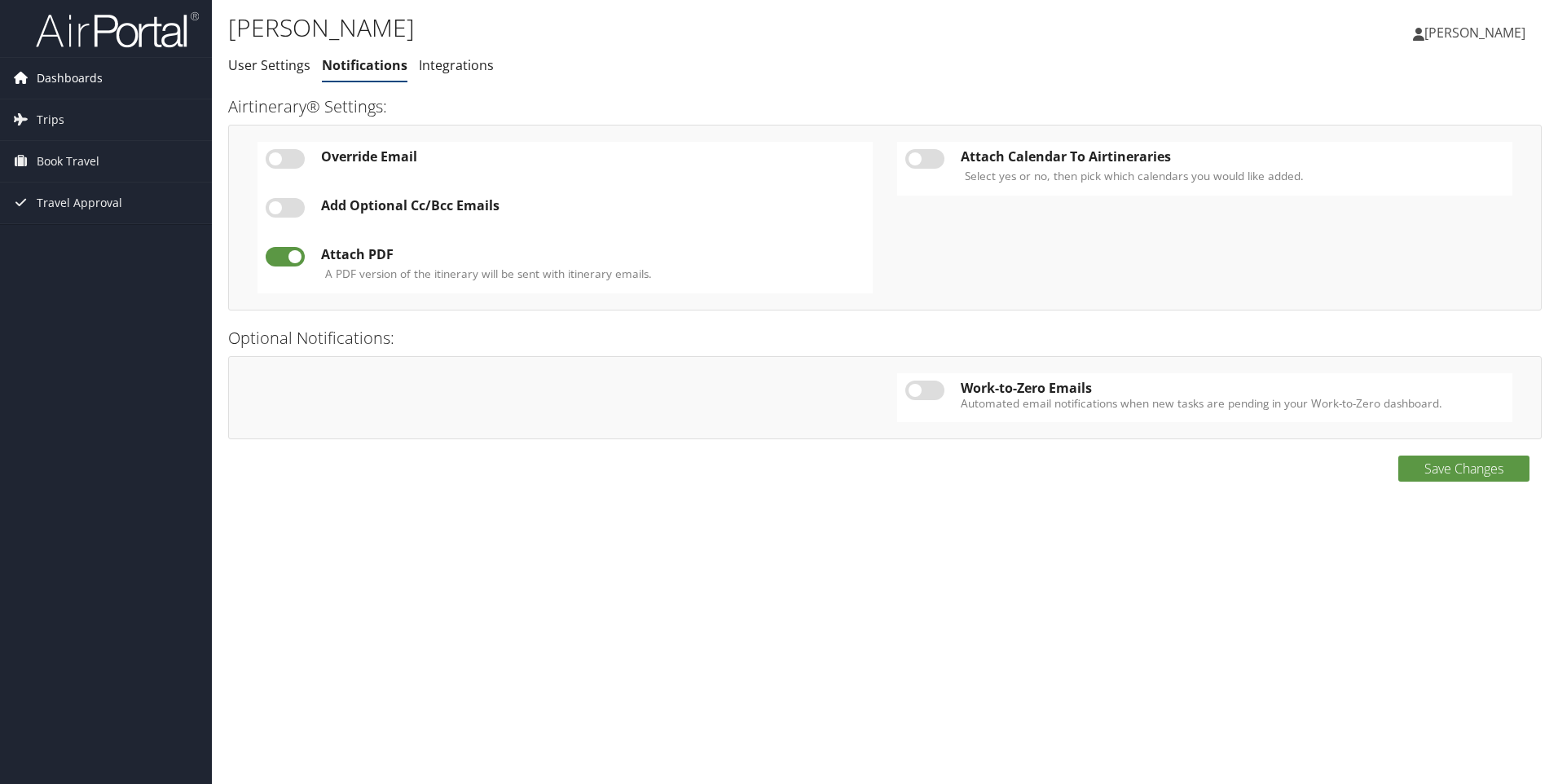
click at [96, 75] on span "Dashboards" at bounding box center [70, 78] width 66 height 41
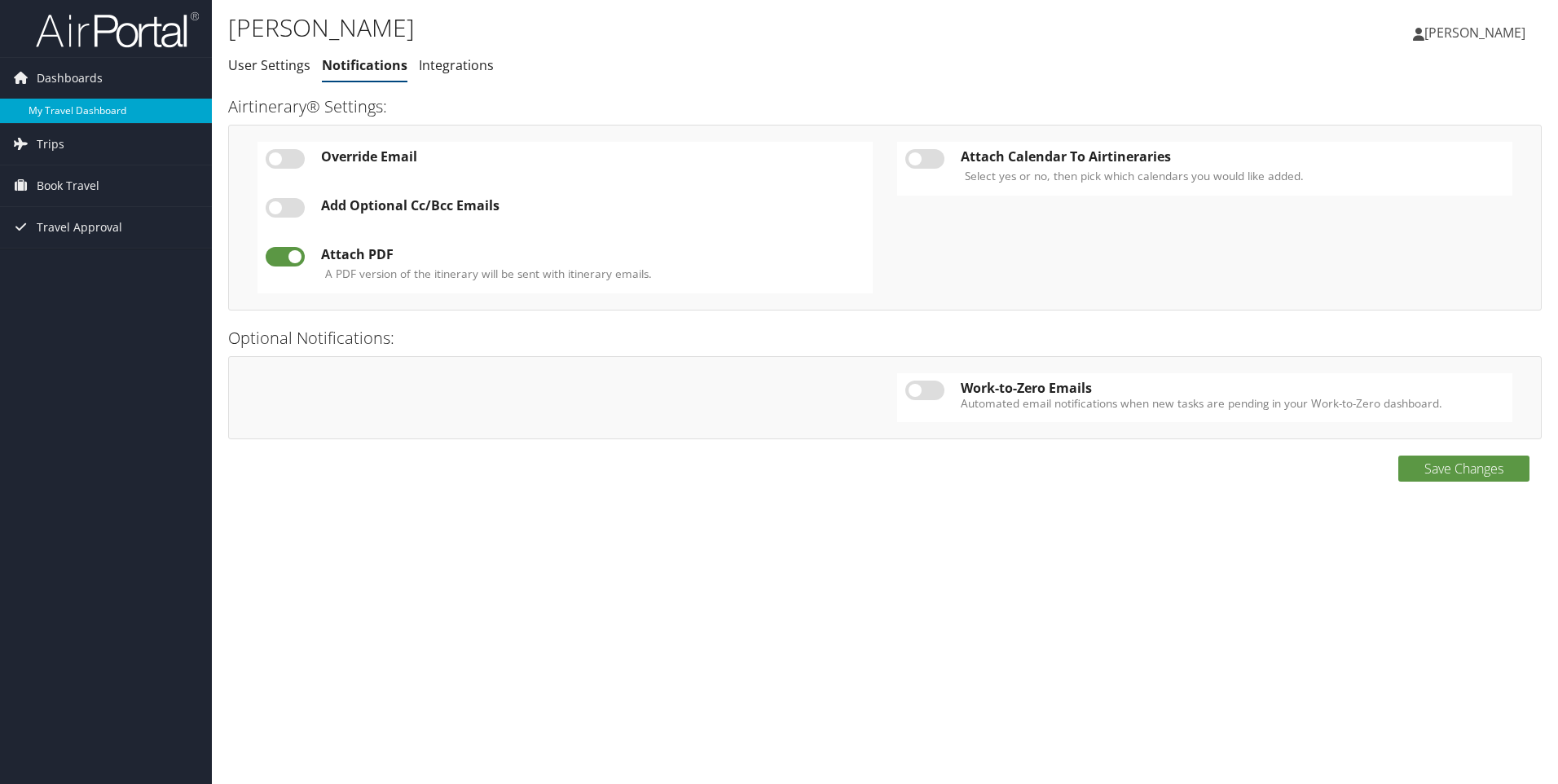
click at [93, 106] on link "My Travel Dashboard" at bounding box center [106, 111] width 212 height 24
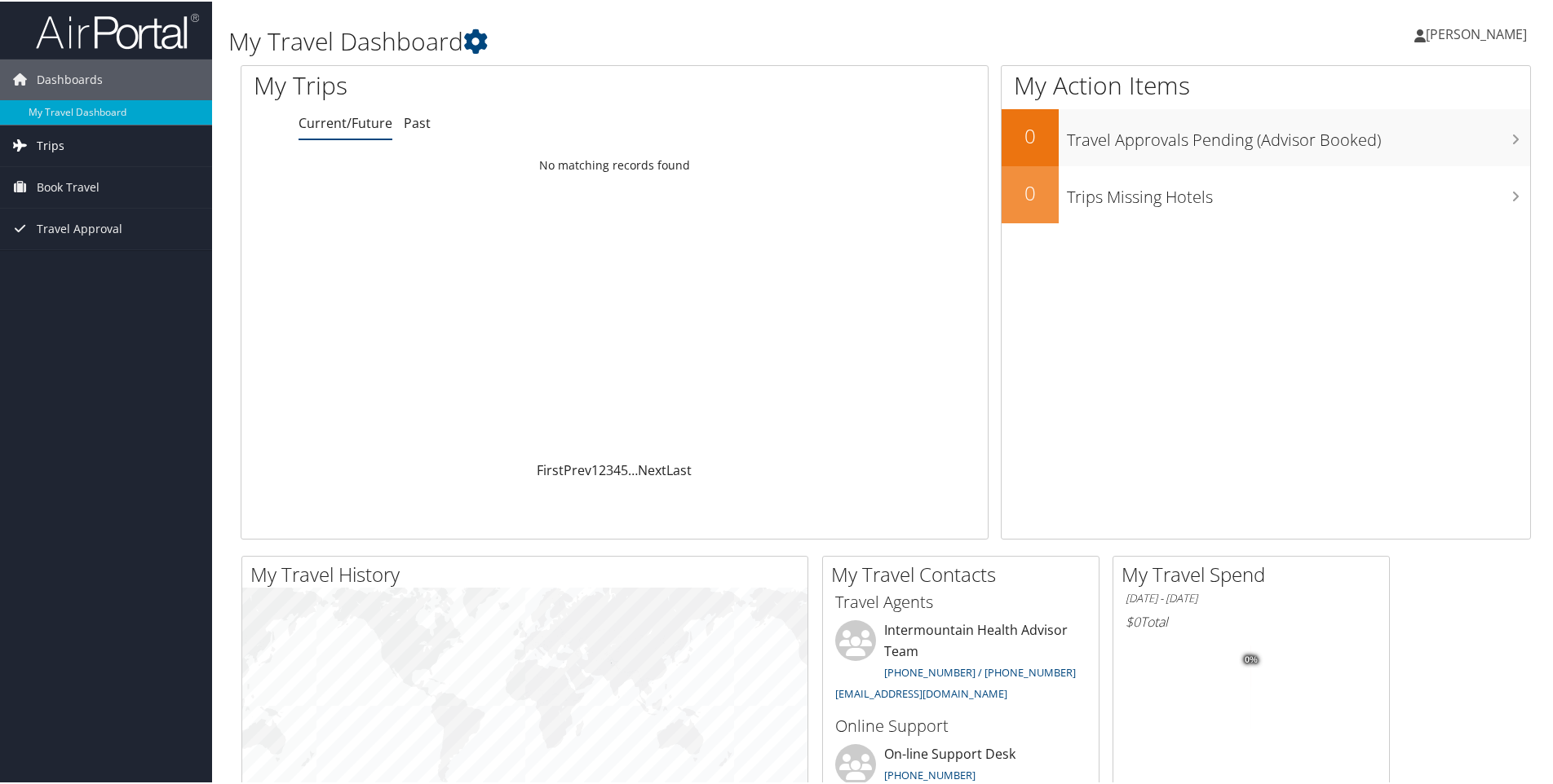
click at [49, 148] on span "Trips" at bounding box center [50, 144] width 28 height 41
click at [106, 184] on link "Current/Future Trips" at bounding box center [106, 176] width 212 height 24
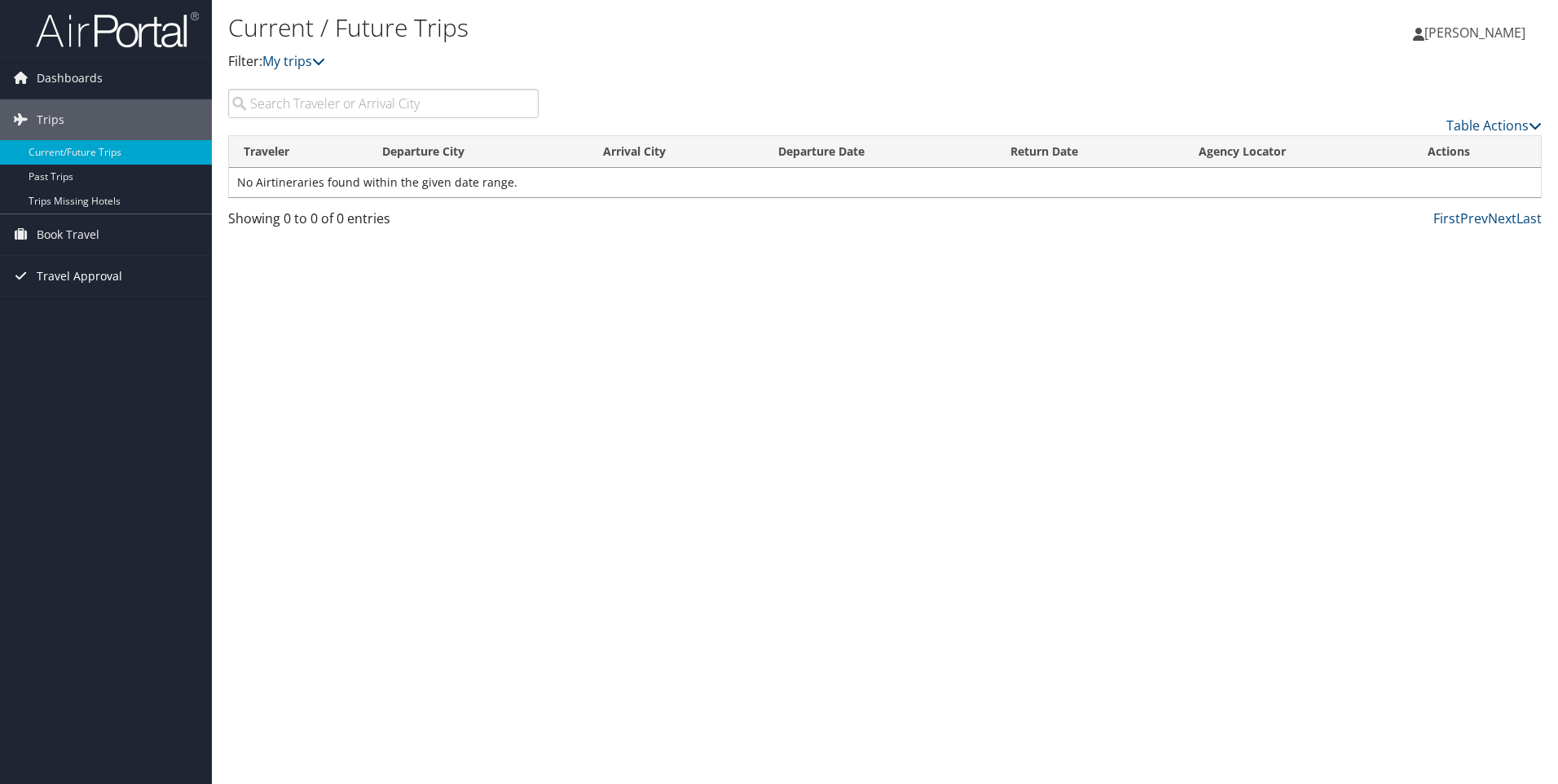
click at [100, 275] on span "Travel Approval" at bounding box center [80, 276] width 86 height 41
